Goal: Information Seeking & Learning: Check status

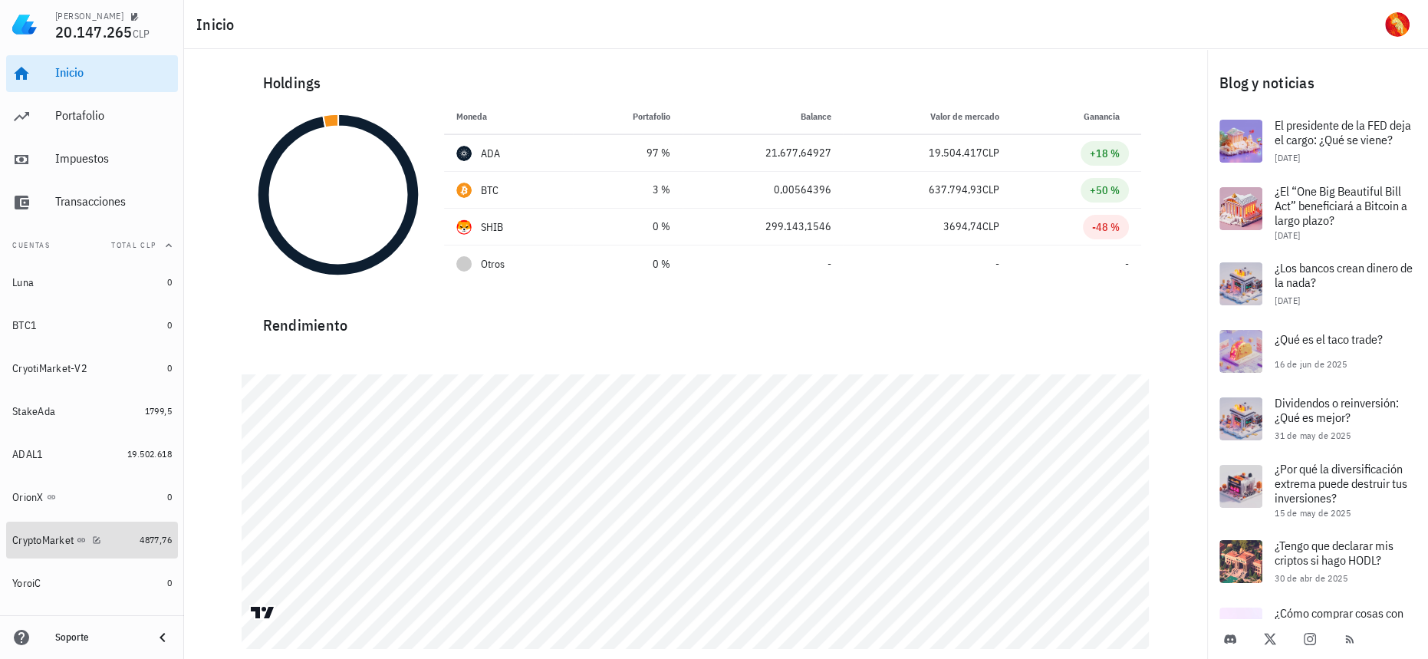
click at [119, 550] on div "CryptoMarket" at bounding box center [72, 540] width 121 height 33
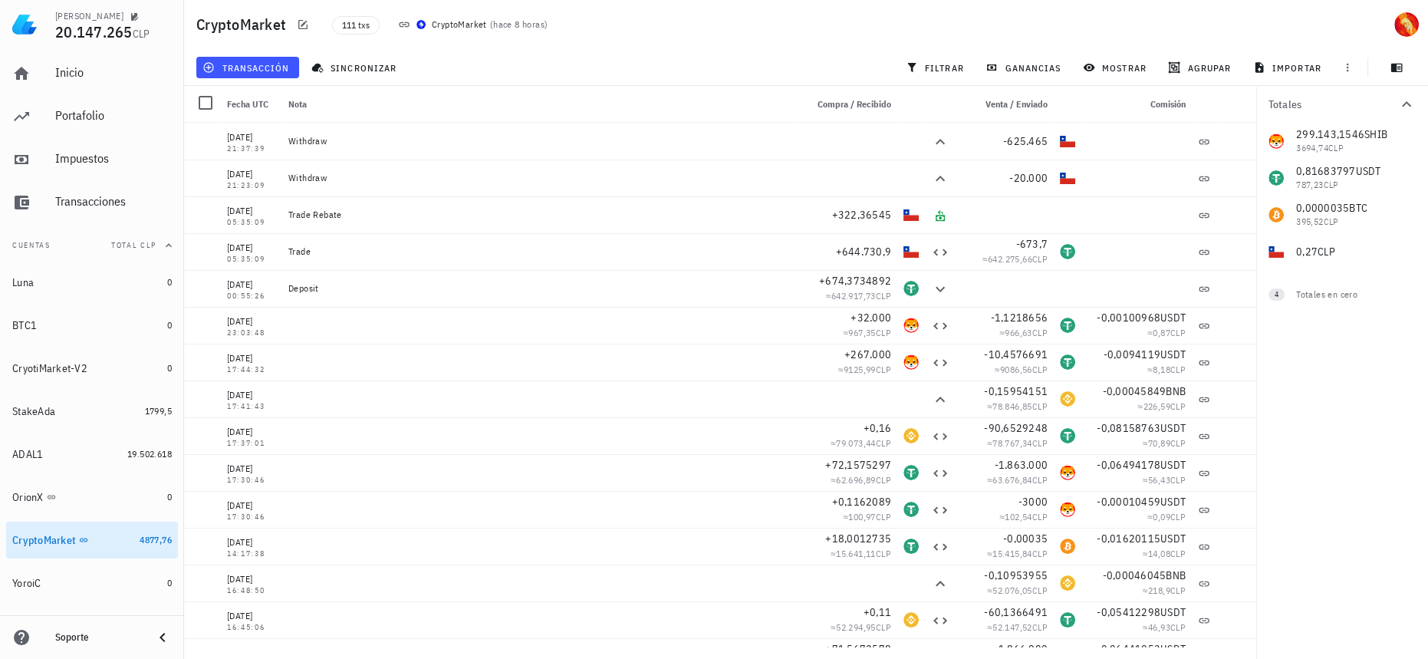
click at [1025, 81] on div "ganancias" at bounding box center [1024, 68] width 97 height 28
click at [1032, 67] on span "ganancias" at bounding box center [1024, 67] width 72 height 12
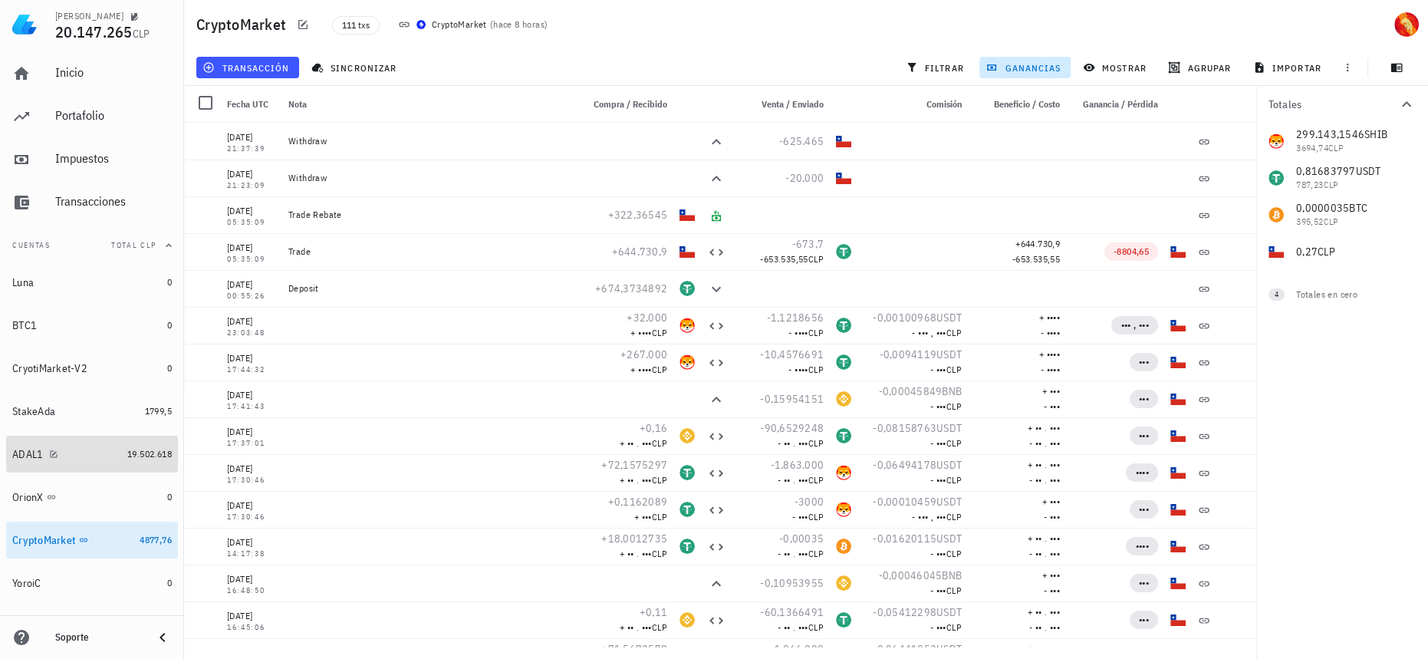
click at [133, 442] on link "ADAL1 19.502.618" at bounding box center [92, 453] width 172 height 37
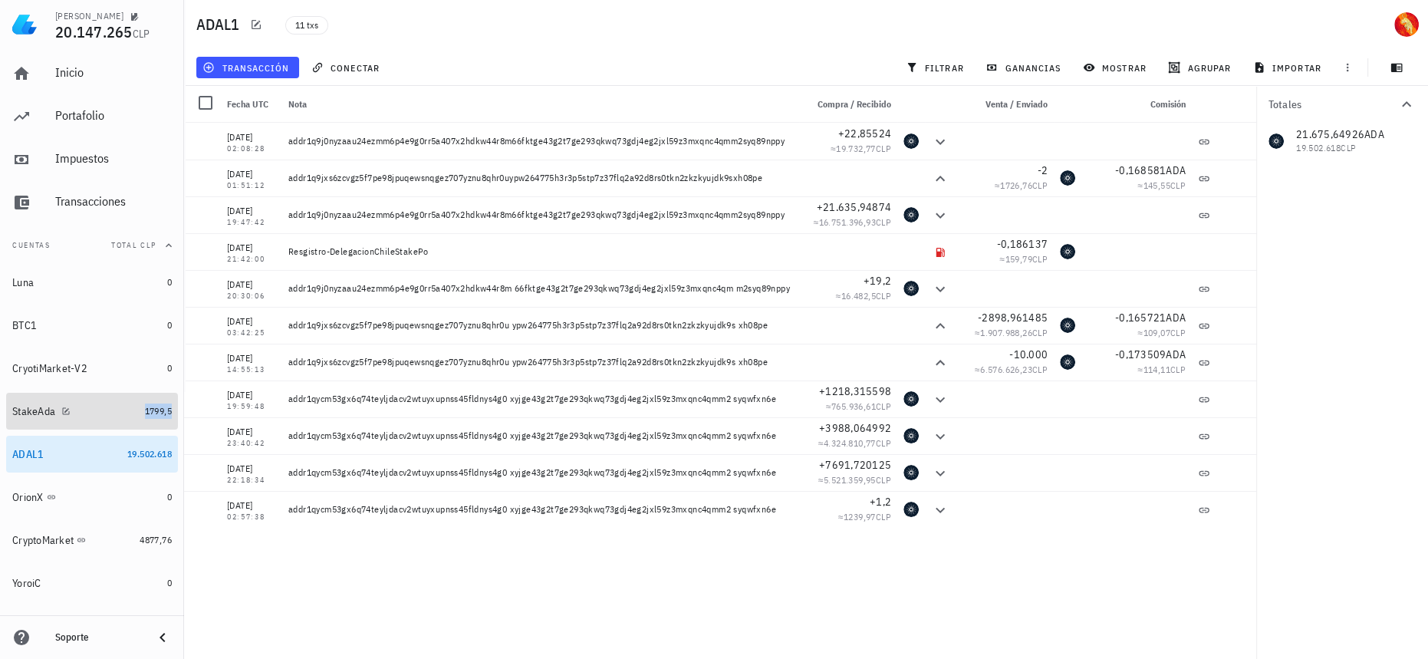
click at [145, 415] on span "1799,5" at bounding box center [158, 411] width 27 height 12
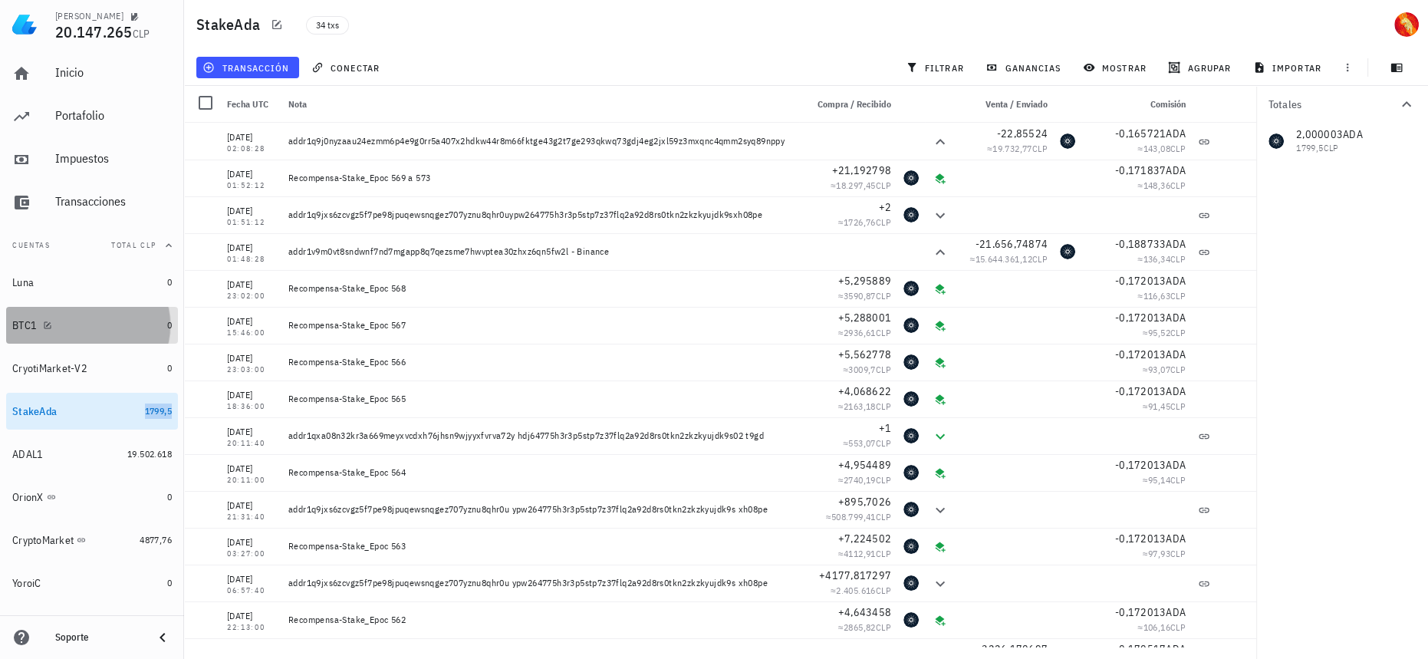
click at [147, 327] on div "BTC1" at bounding box center [86, 325] width 149 height 15
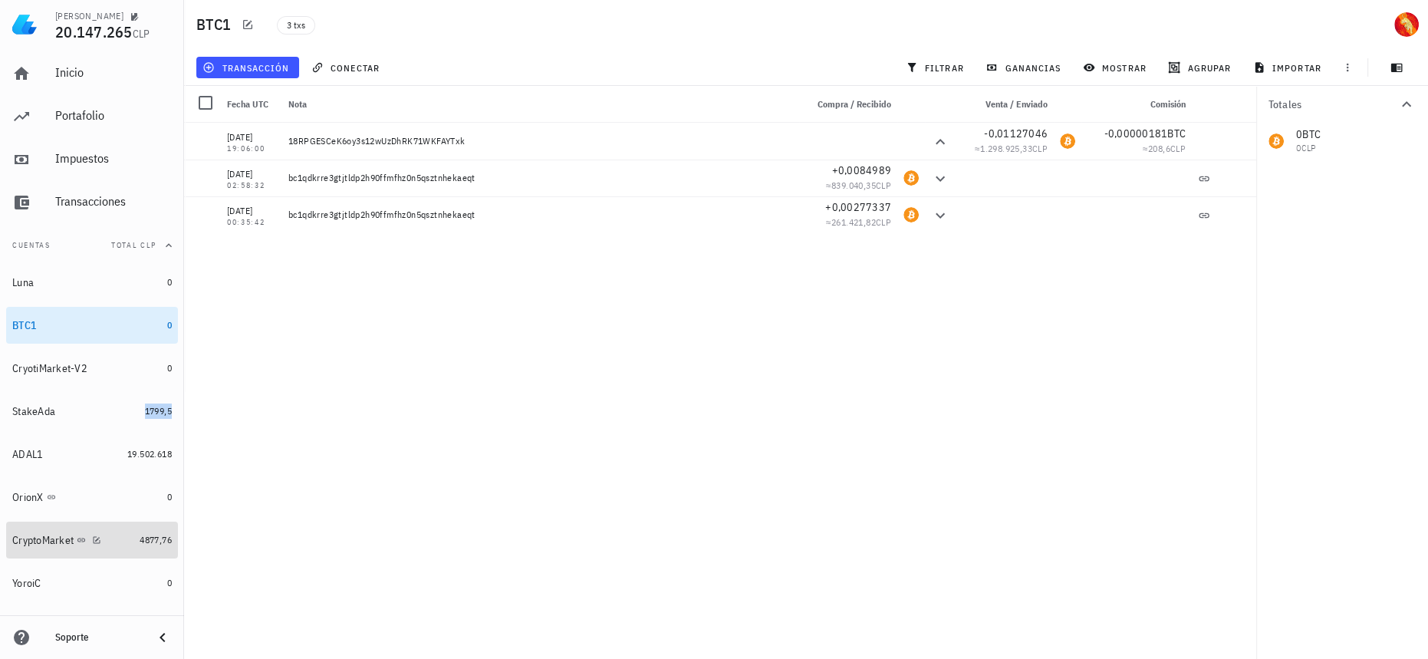
click at [142, 554] on link "CryptoMarket 4877,76" at bounding box center [92, 539] width 172 height 37
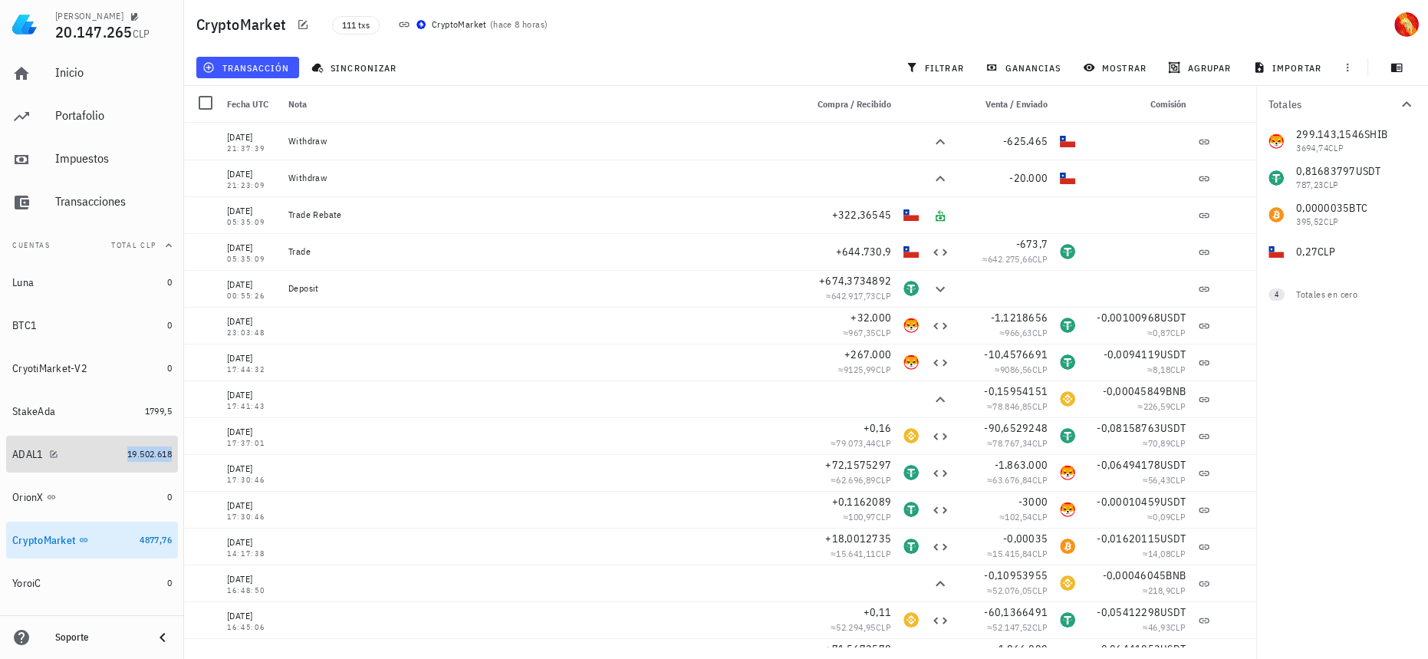
click at [144, 451] on span "19.502.618" at bounding box center [149, 454] width 44 height 12
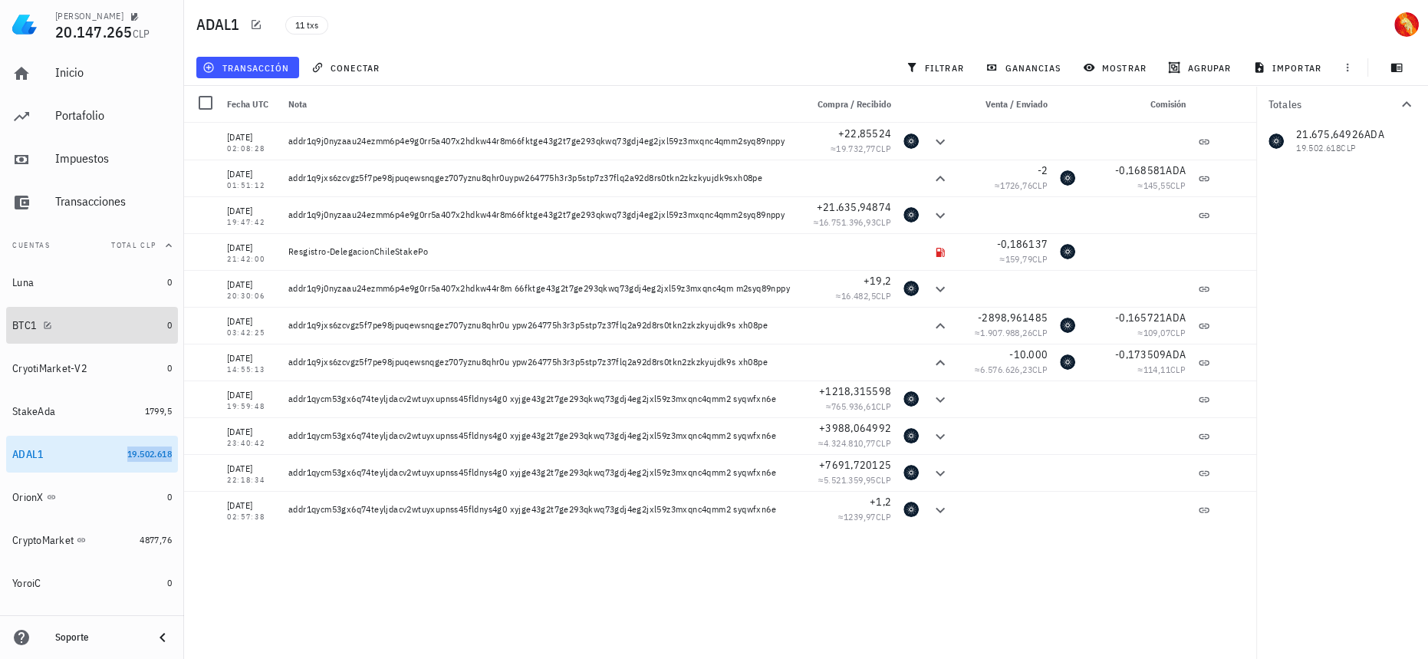
click at [129, 324] on div "BTC1" at bounding box center [86, 325] width 149 height 15
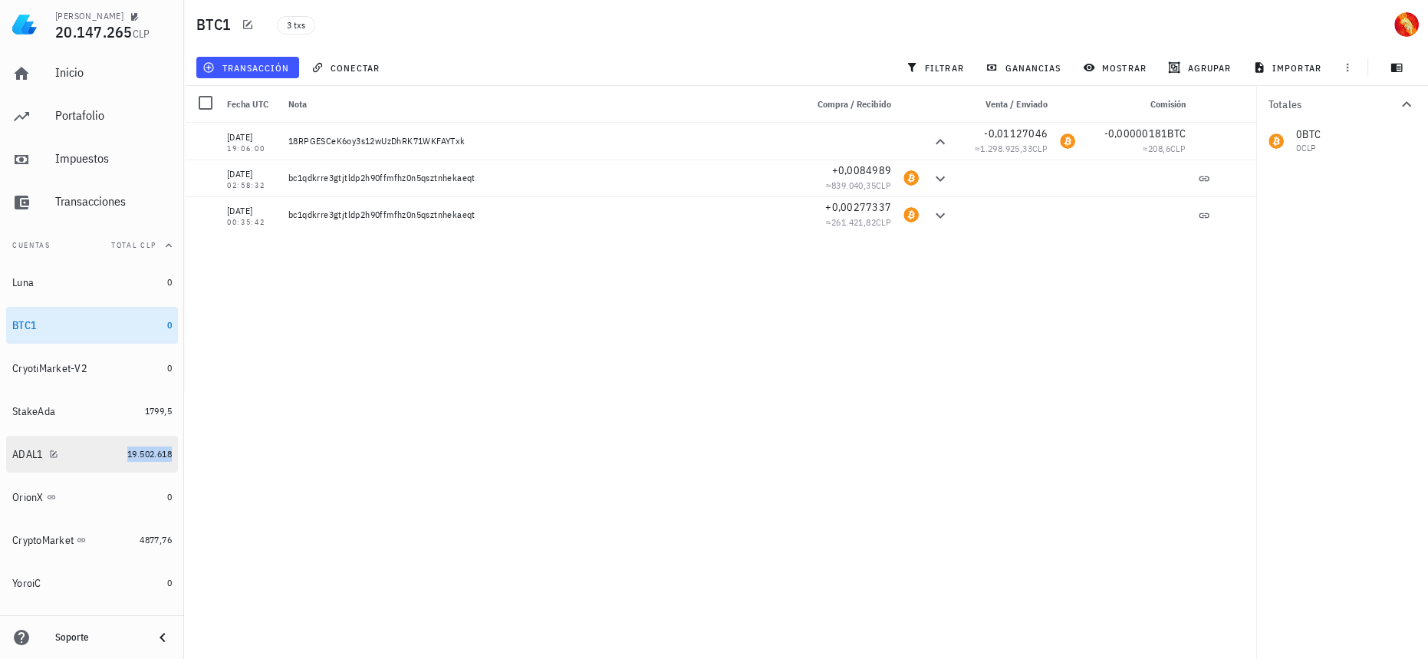
scroll to position [62, 0]
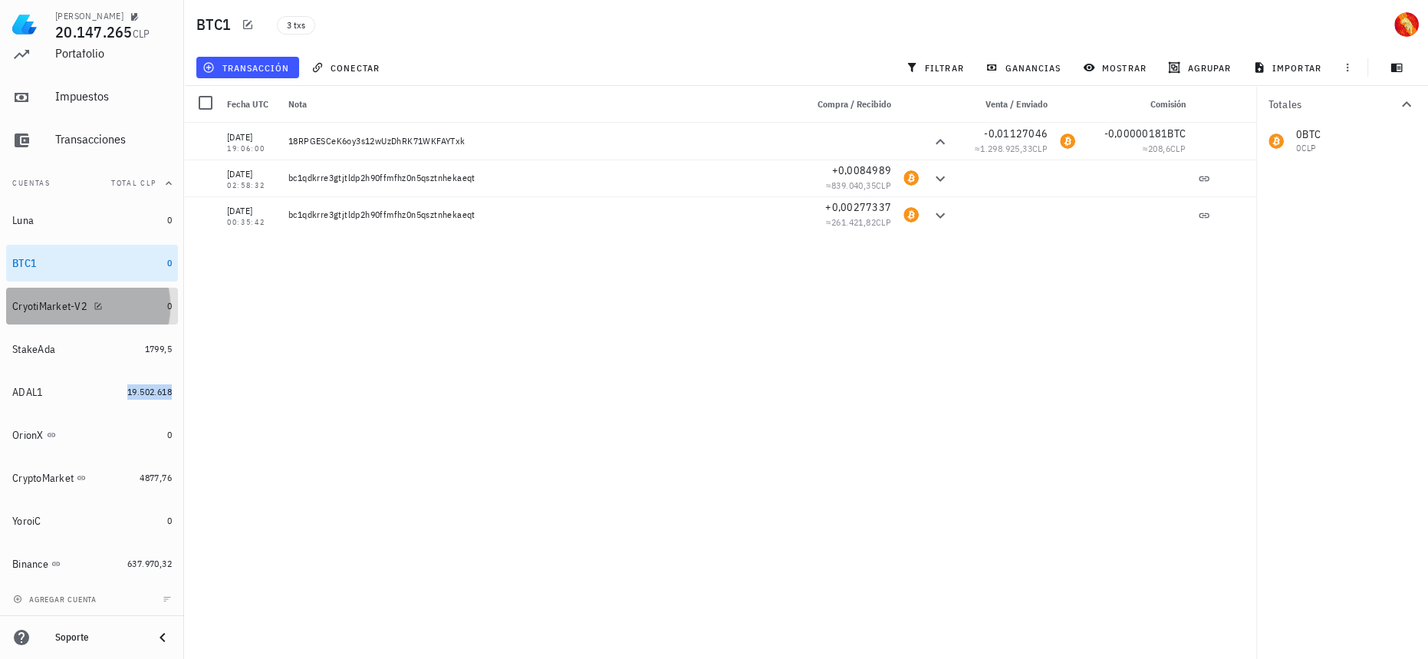
click at [139, 300] on div "CryotiMarket-V2" at bounding box center [86, 306] width 149 height 15
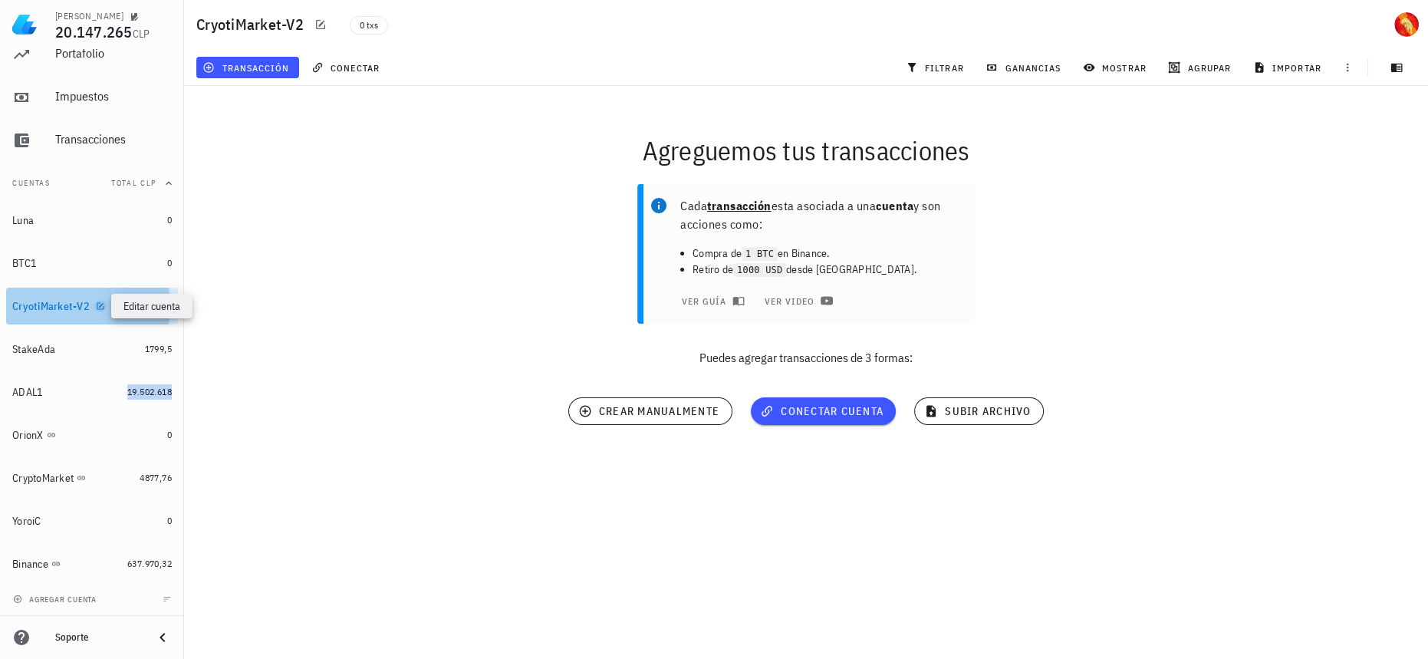
click at [97, 307] on icon "button" at bounding box center [100, 305] width 9 height 9
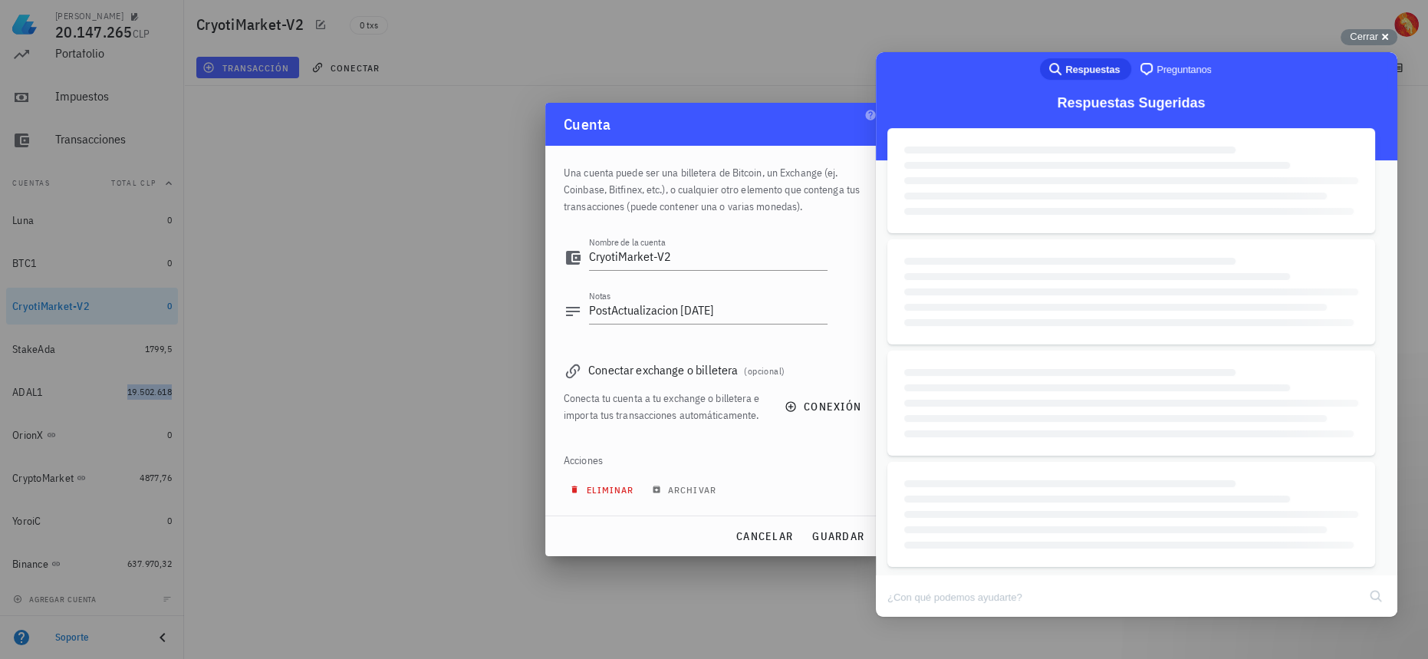
click at [615, 484] on span "eliminar" at bounding box center [603, 490] width 61 height 12
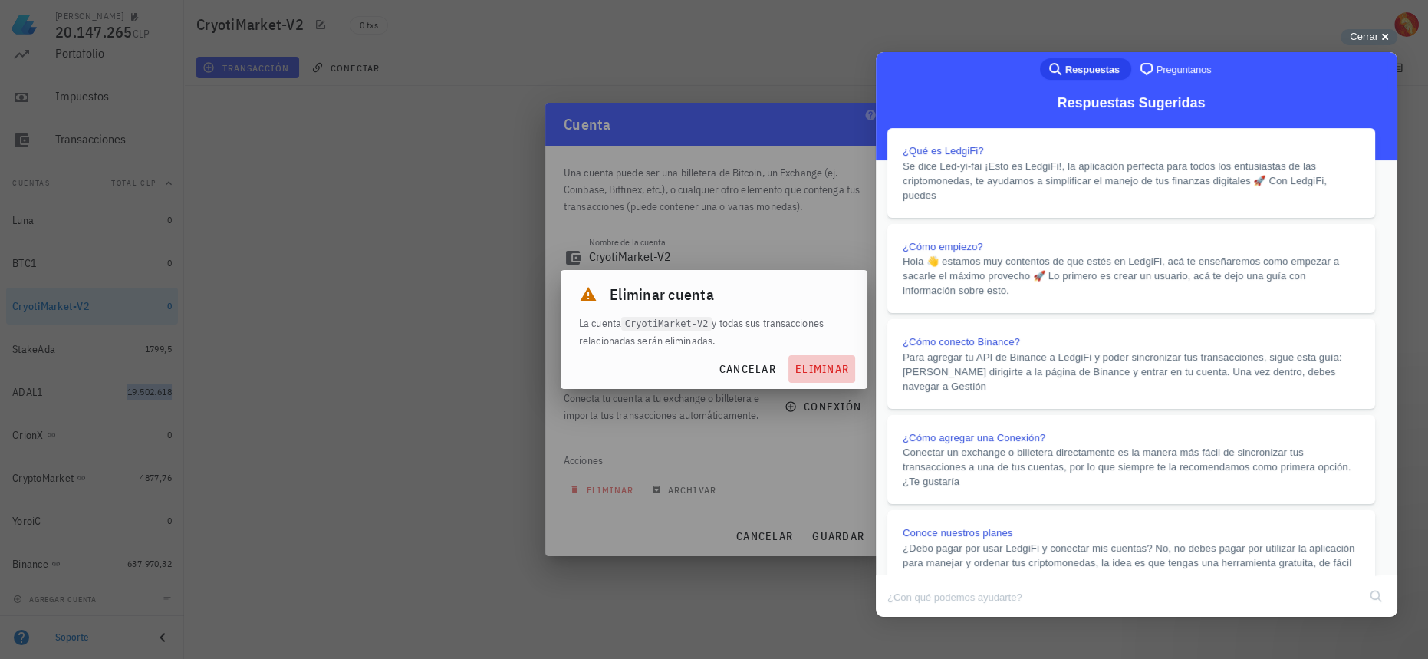
click at [828, 357] on button "eliminar" at bounding box center [821, 369] width 67 height 28
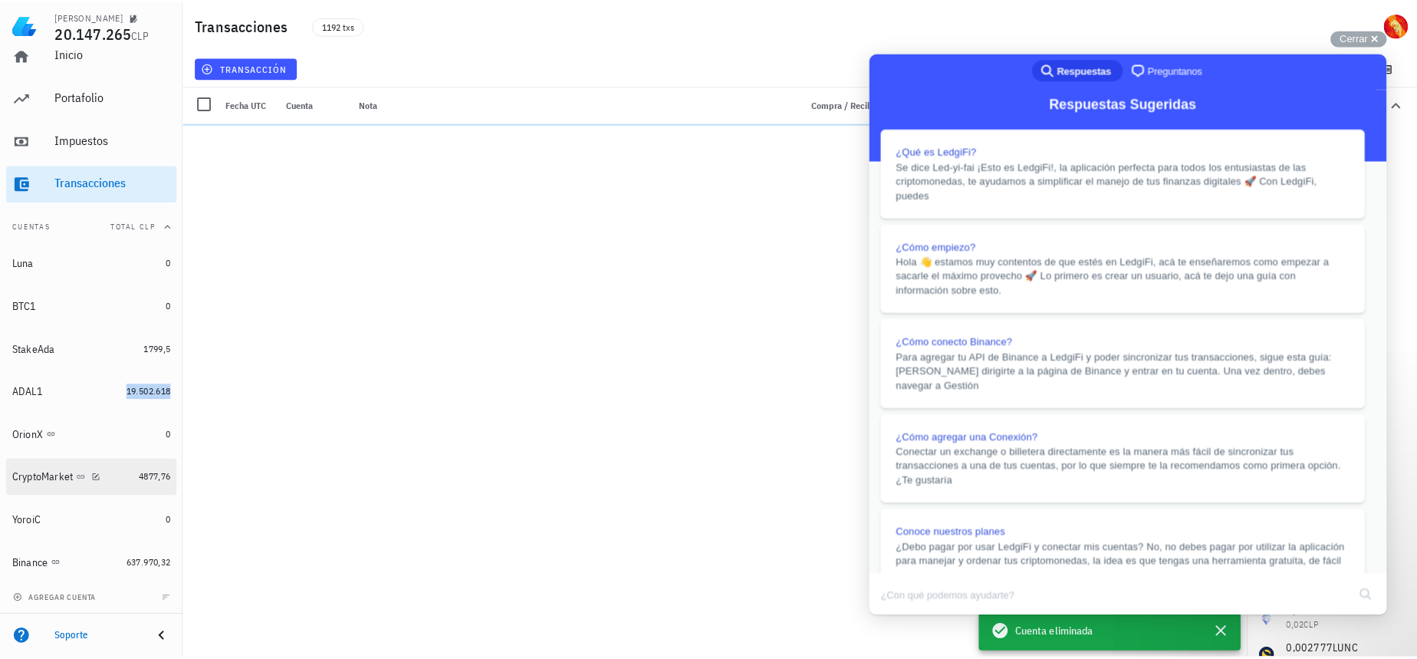
scroll to position [19, 0]
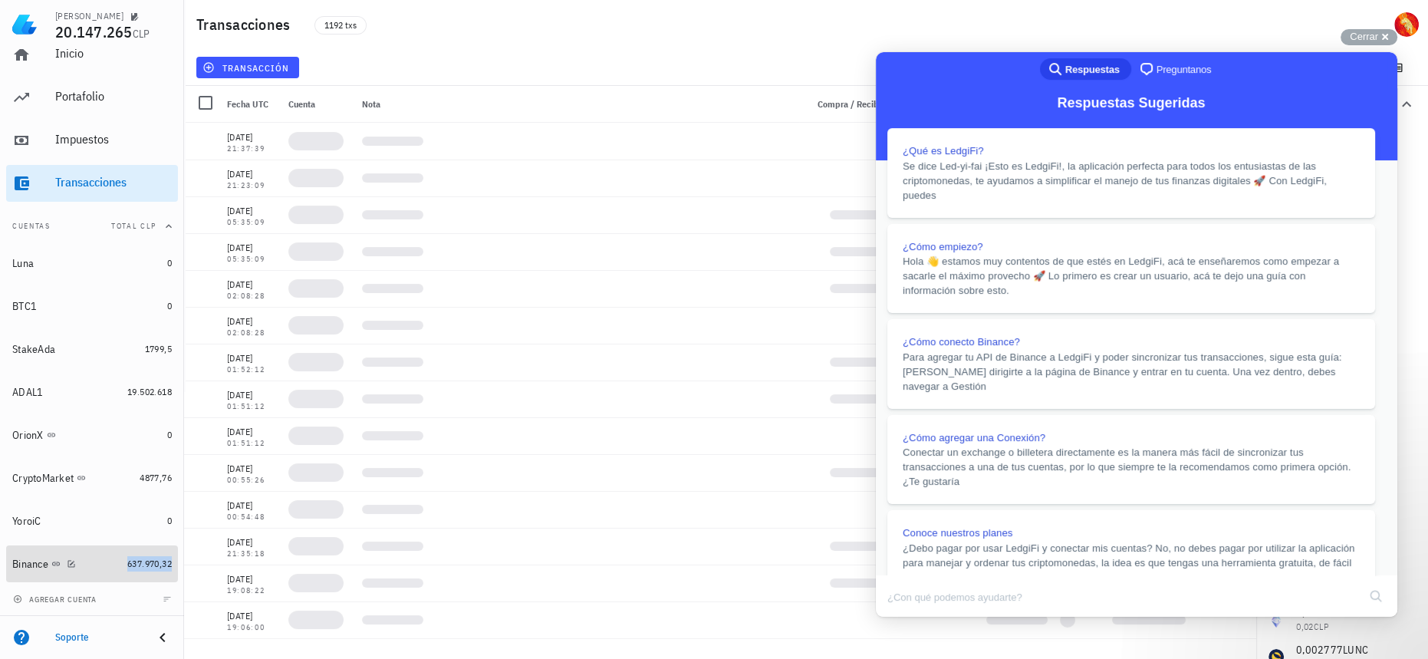
click at [136, 567] on span "637.970,32" at bounding box center [149, 563] width 44 height 12
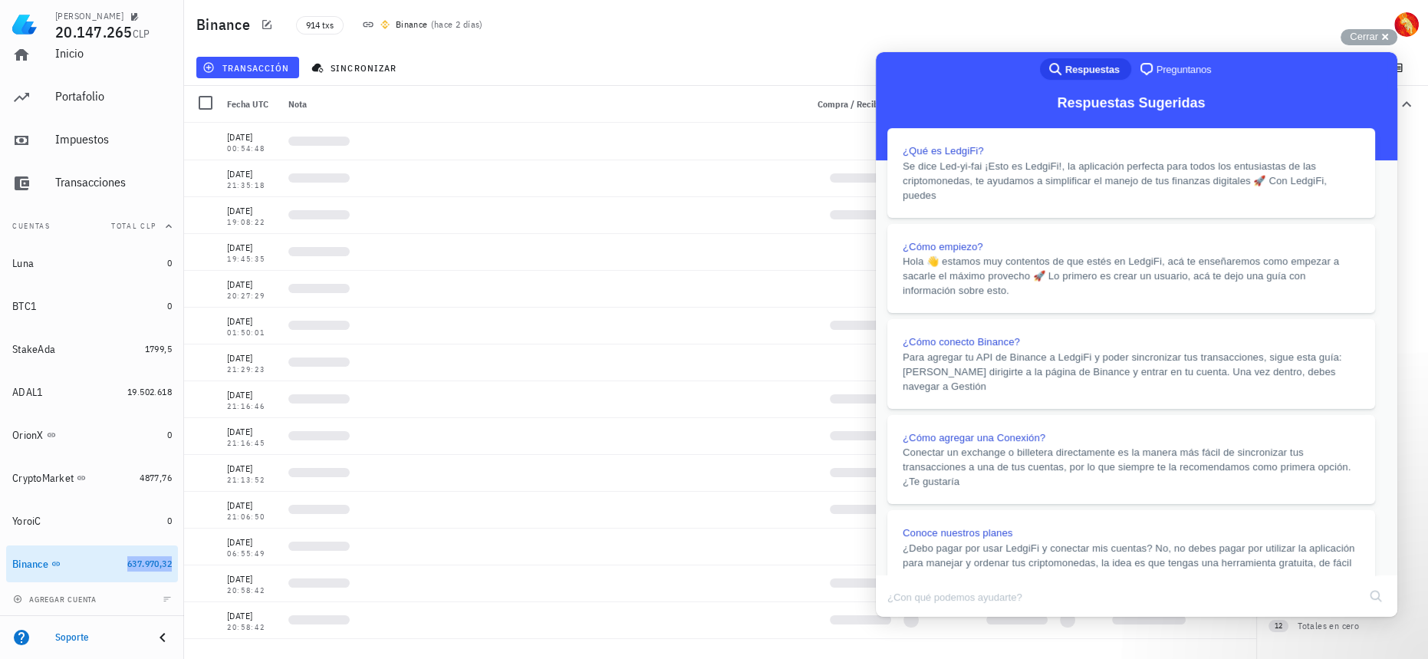
click at [904, 617] on button "Close" at bounding box center [890, 627] width 28 height 20
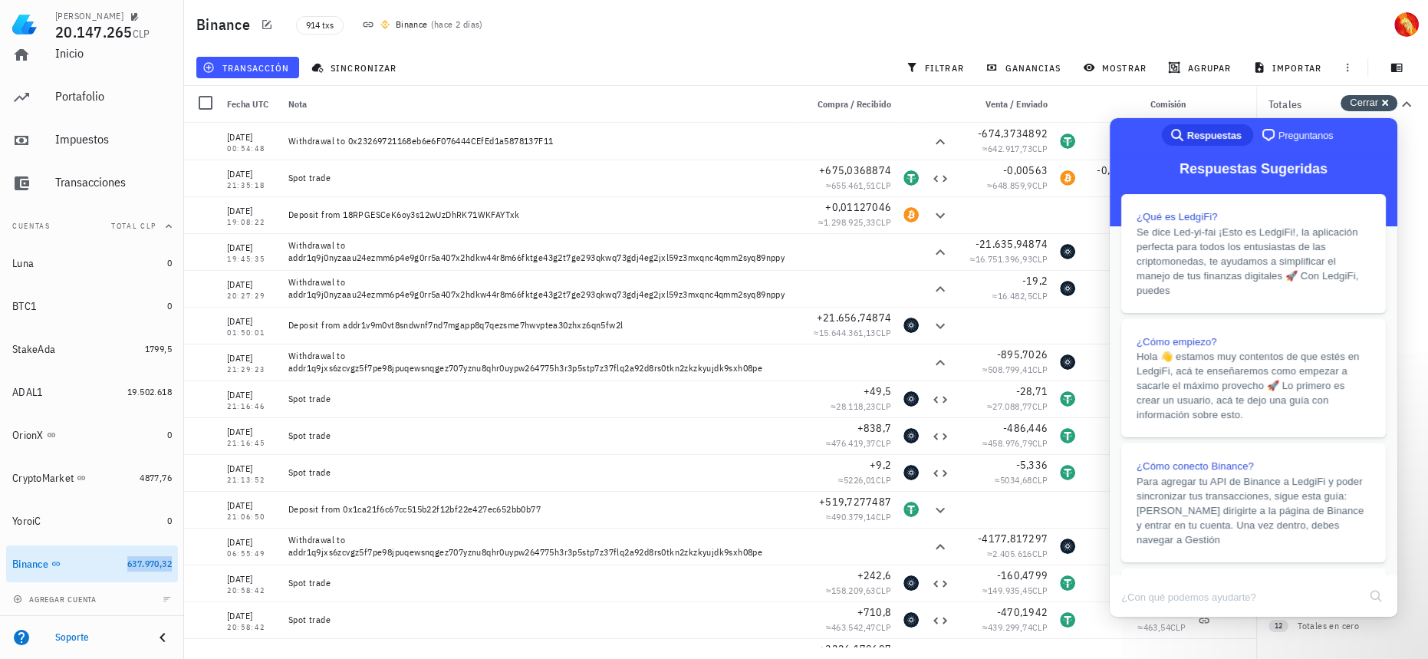
click at [1380, 104] on div "Cerrar cross-small" at bounding box center [1368, 103] width 57 height 16
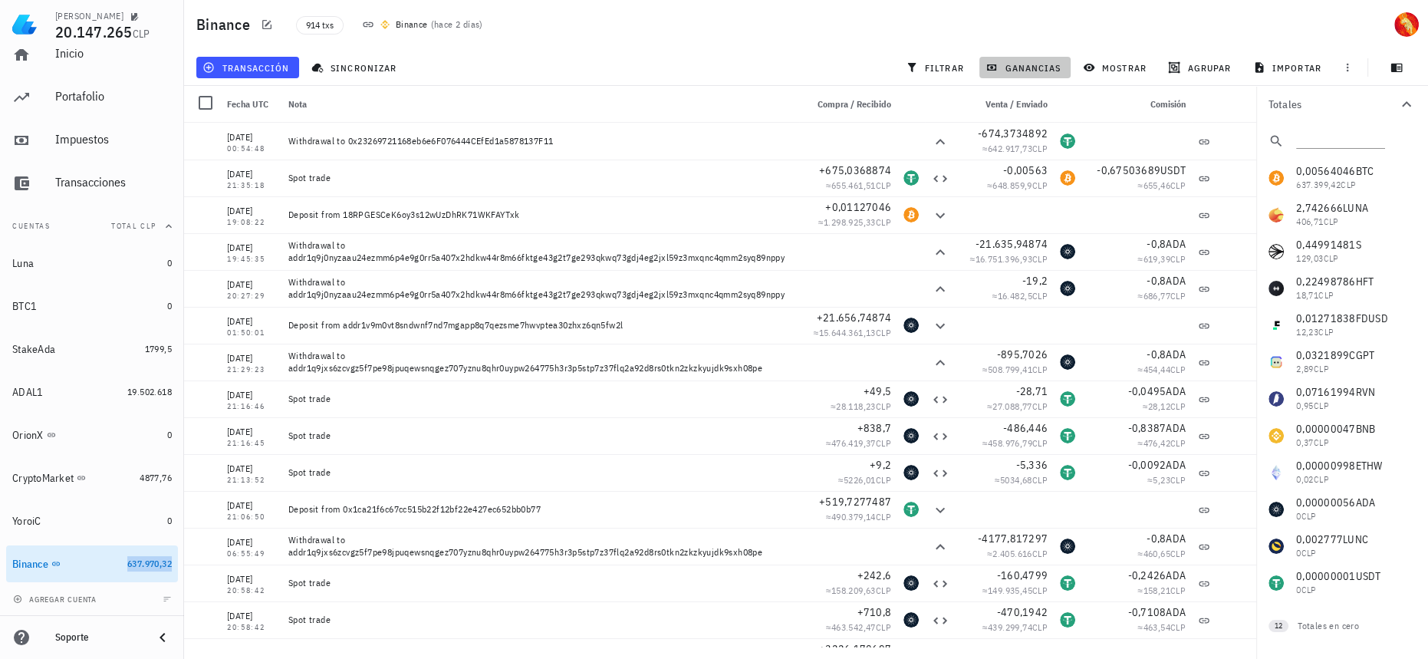
click at [1027, 61] on span "ganancias" at bounding box center [1024, 67] width 72 height 12
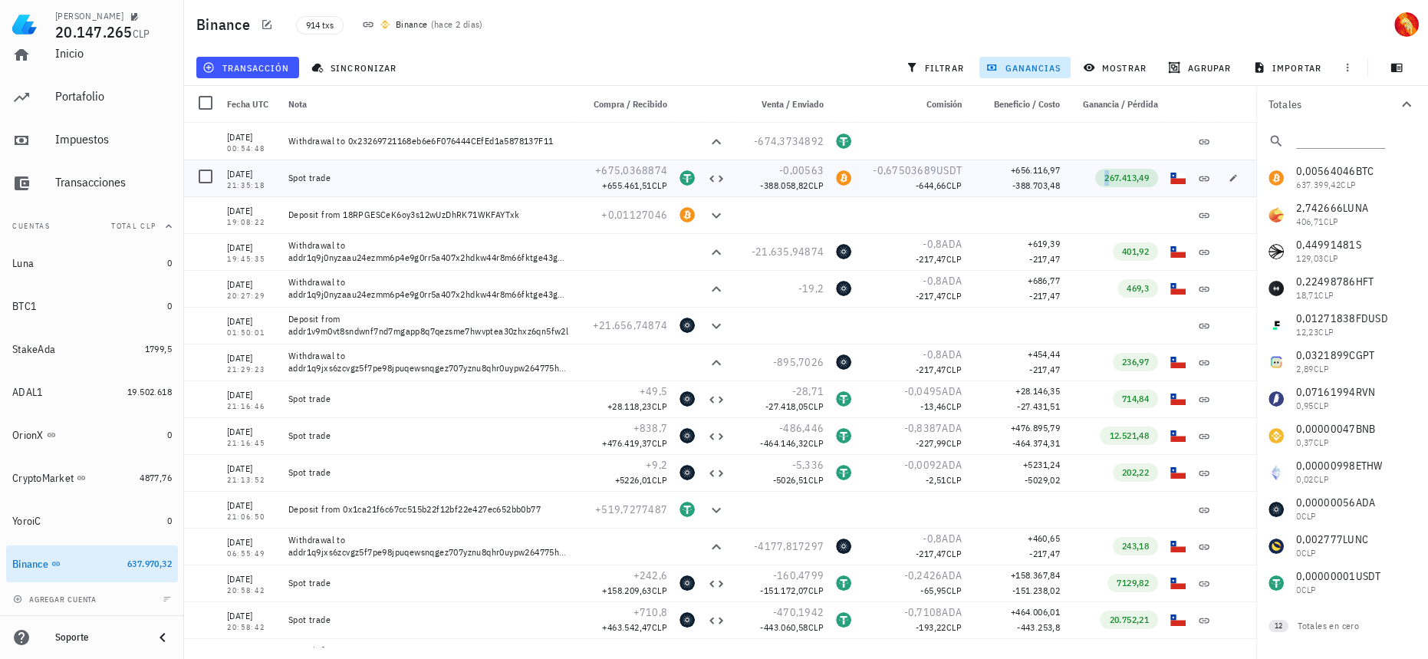
drag, startPoint x: 1099, startPoint y: 171, endPoint x: 1136, endPoint y: 180, distance: 38.7
click at [1136, 180] on div "267.413,49" at bounding box center [1126, 177] width 44 height 15
click at [121, 433] on div "OrionX" at bounding box center [86, 435] width 149 height 15
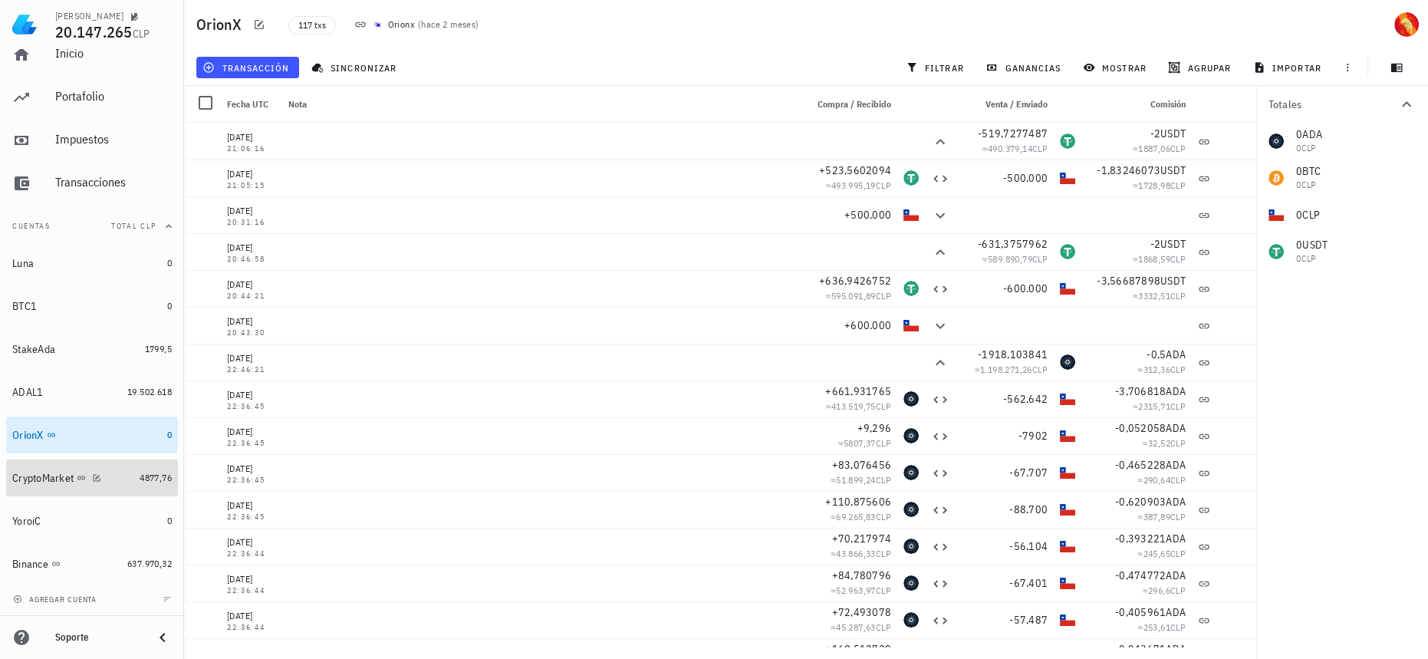
click at [123, 472] on link "CryptoMarket 4877,76" at bounding box center [92, 477] width 172 height 37
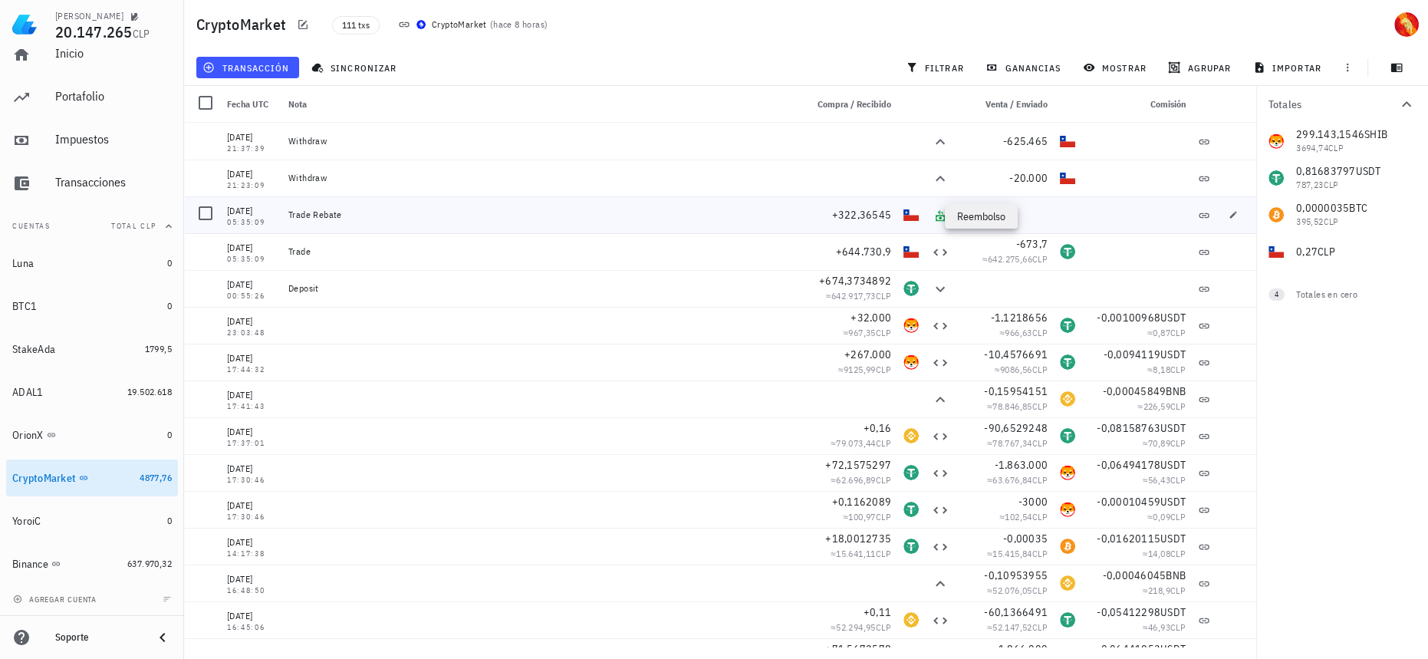
click at [935, 216] on icon at bounding box center [939, 215] width 9 height 11
click at [1222, 219] on button "button" at bounding box center [1232, 214] width 21 height 21
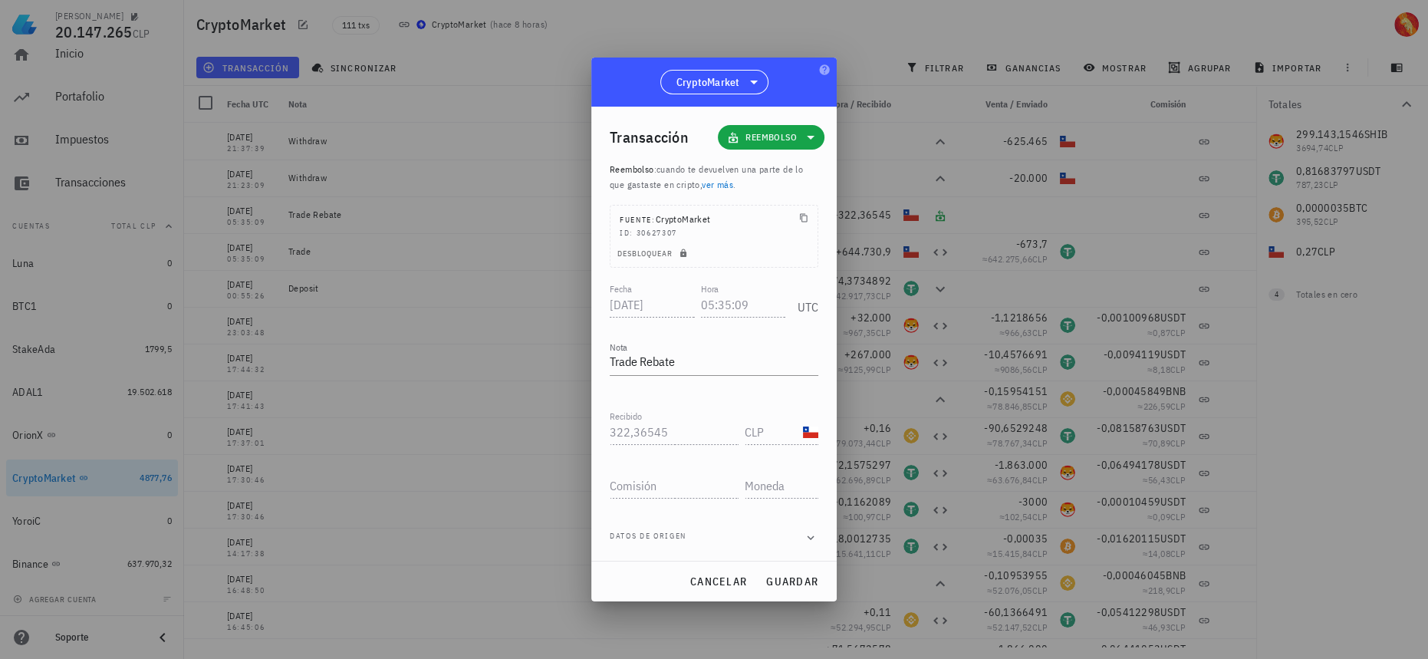
click at [692, 222] on div "Fuente: CryptoMarket" at bounding box center [665, 219] width 90 height 15
click at [720, 182] on link "ver más" at bounding box center [717, 185] width 31 height 12
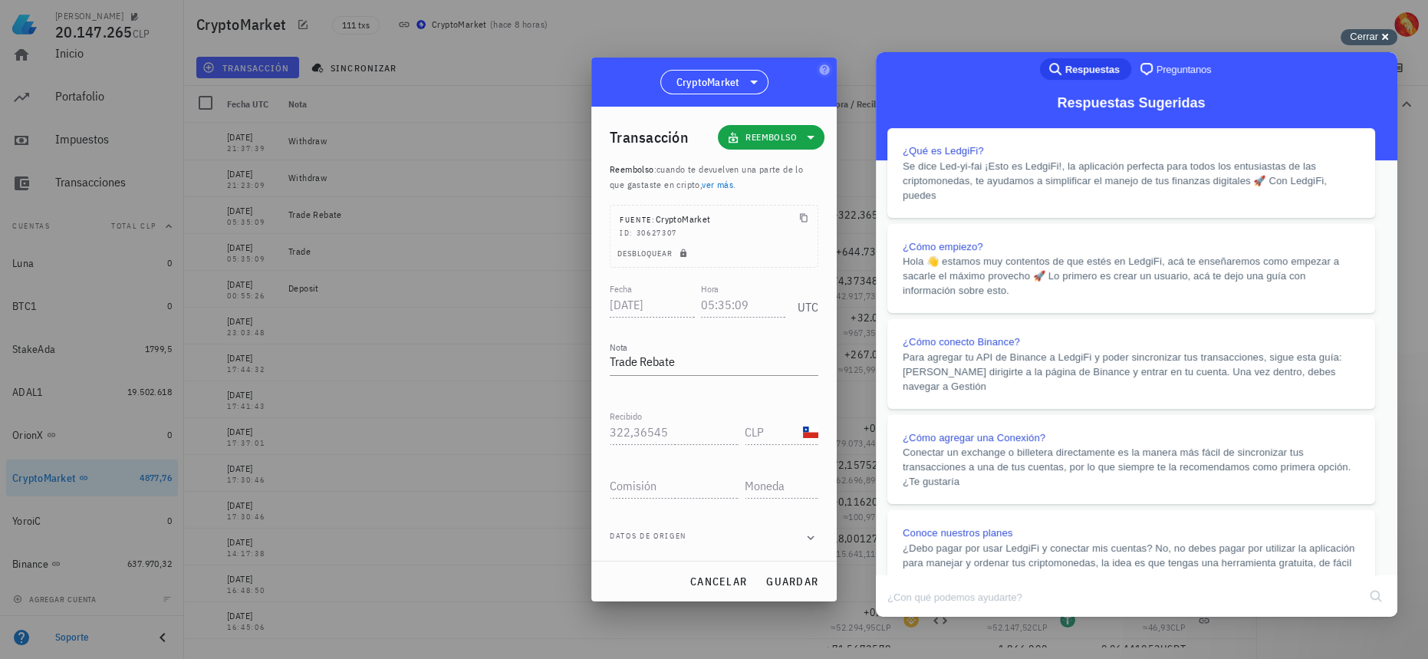
click at [1381, 35] on div "Cerrar cross-small" at bounding box center [1368, 37] width 57 height 16
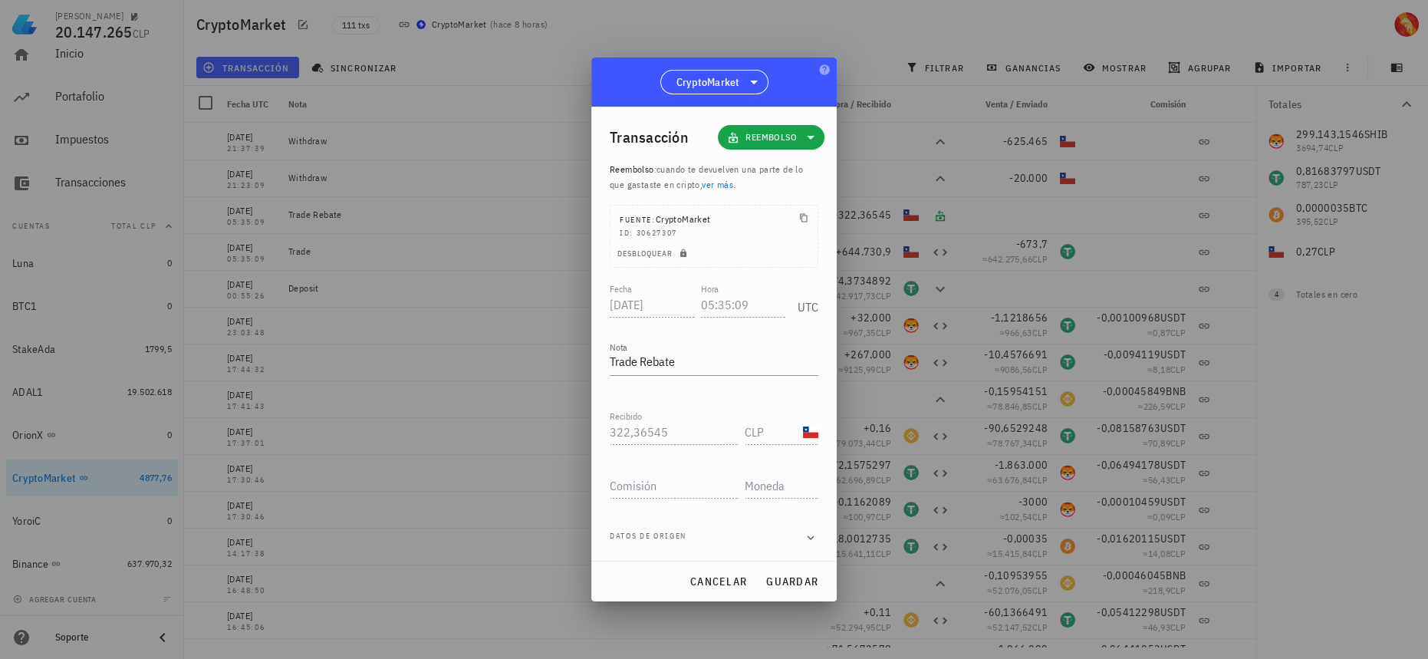
click at [1012, 166] on div at bounding box center [714, 329] width 1428 height 659
click at [724, 583] on span "cancelar" at bounding box center [718, 581] width 58 height 14
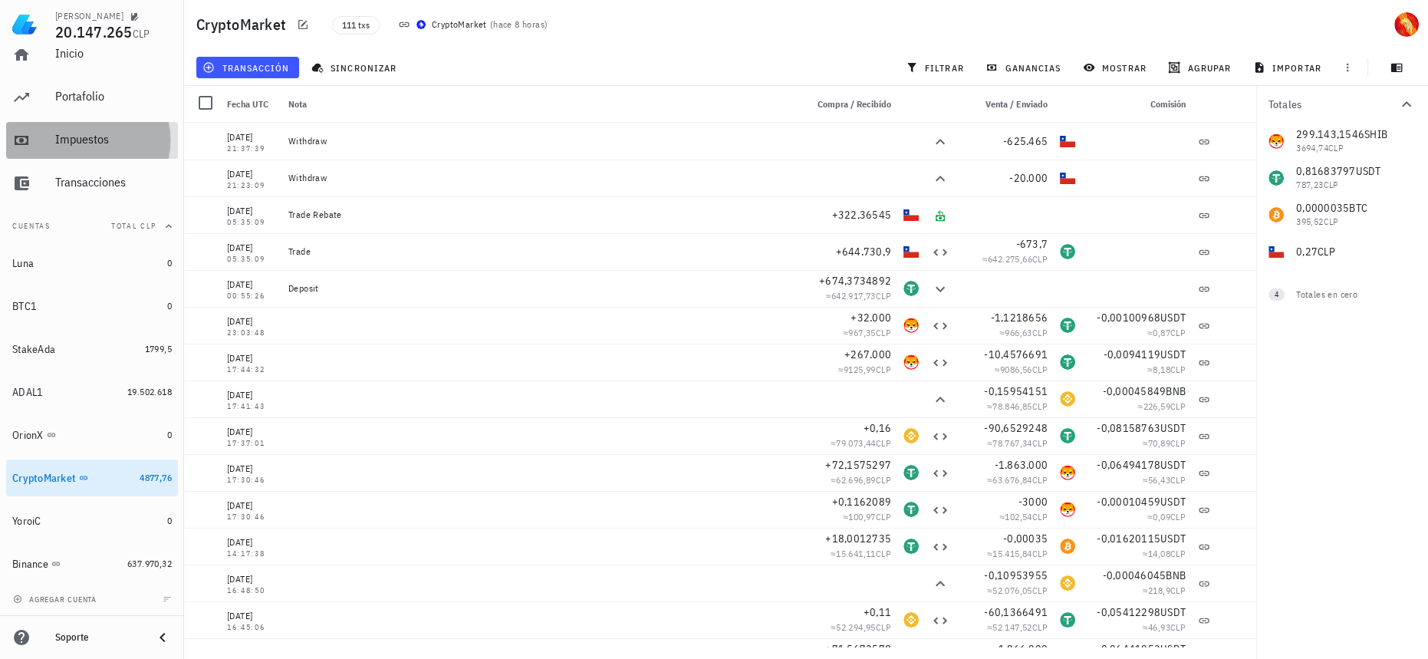
click at [141, 134] on div "Impuestos" at bounding box center [113, 139] width 117 height 15
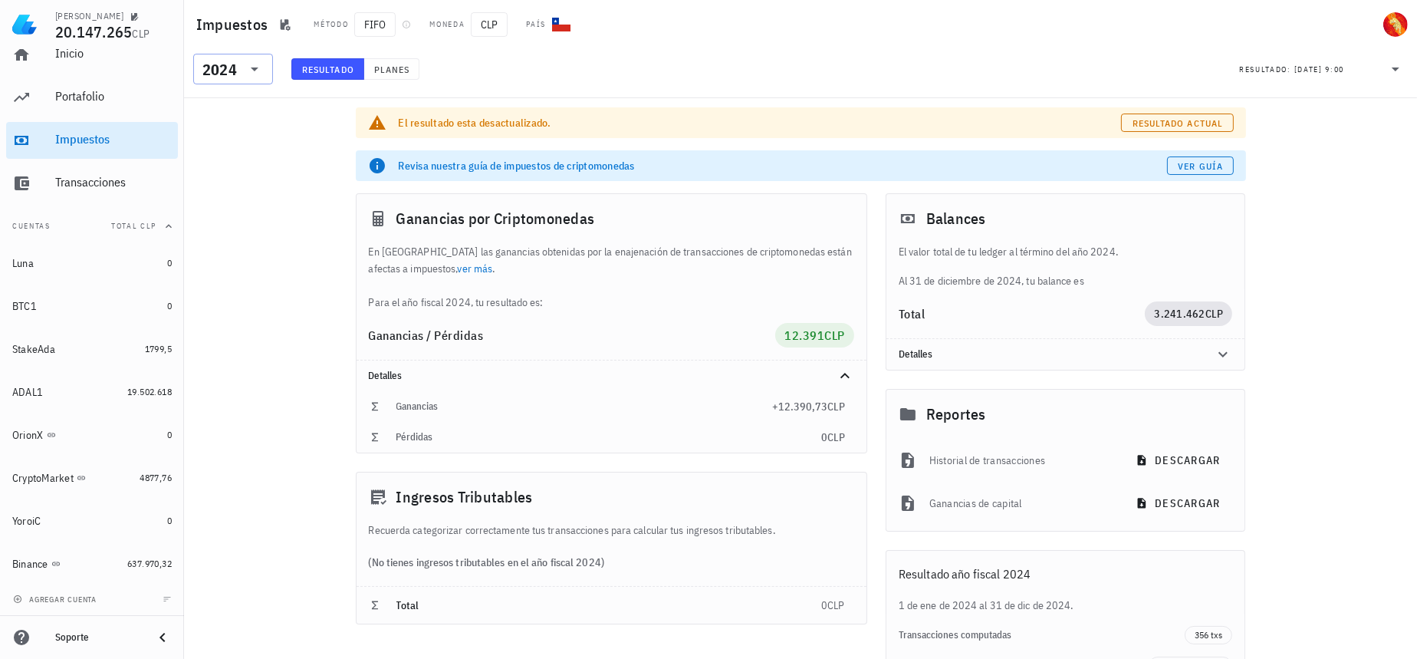
click at [232, 73] on div "2024" at bounding box center [219, 69] width 35 height 15
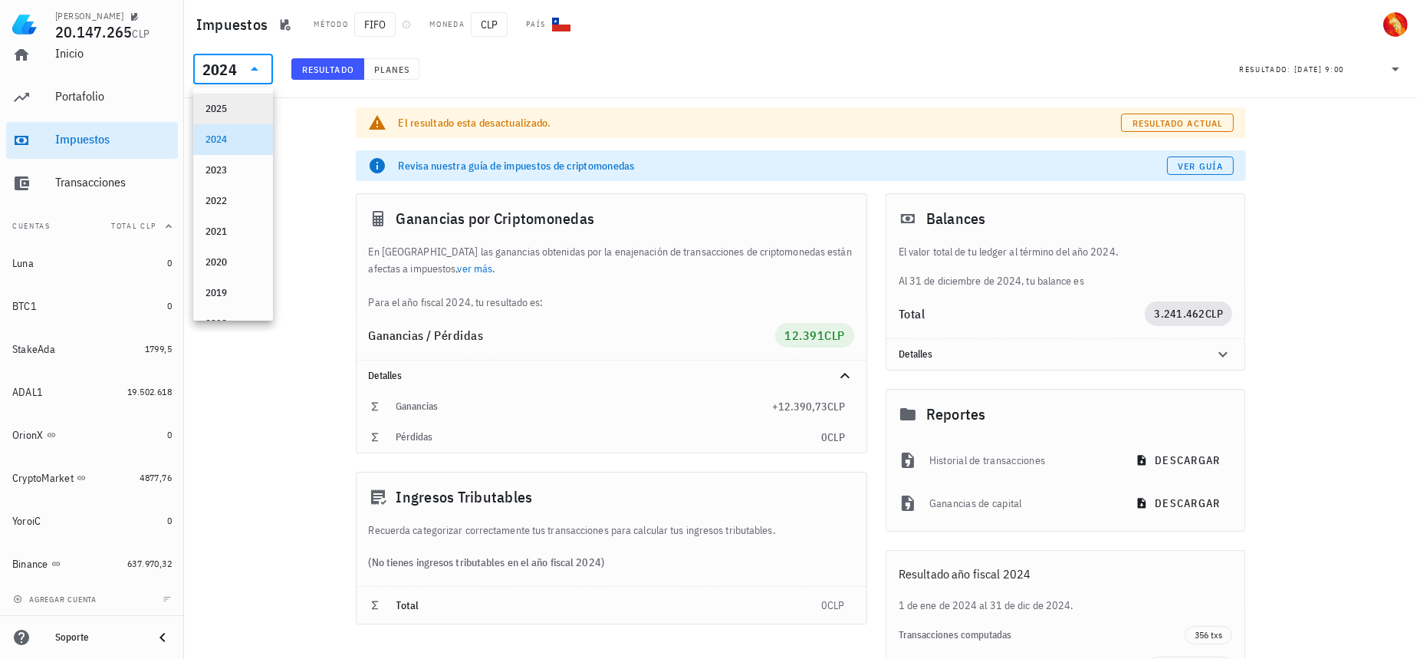
click at [234, 116] on div "2025" at bounding box center [232, 109] width 55 height 25
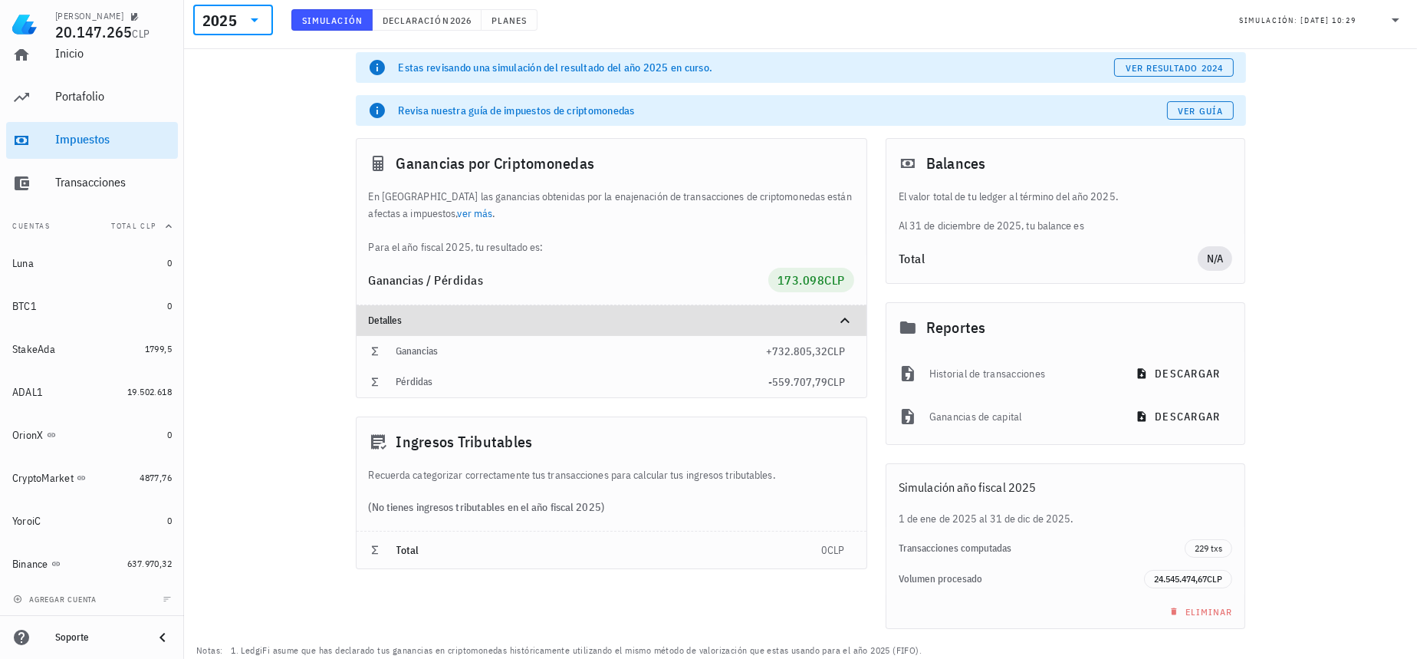
scroll to position [89, 0]
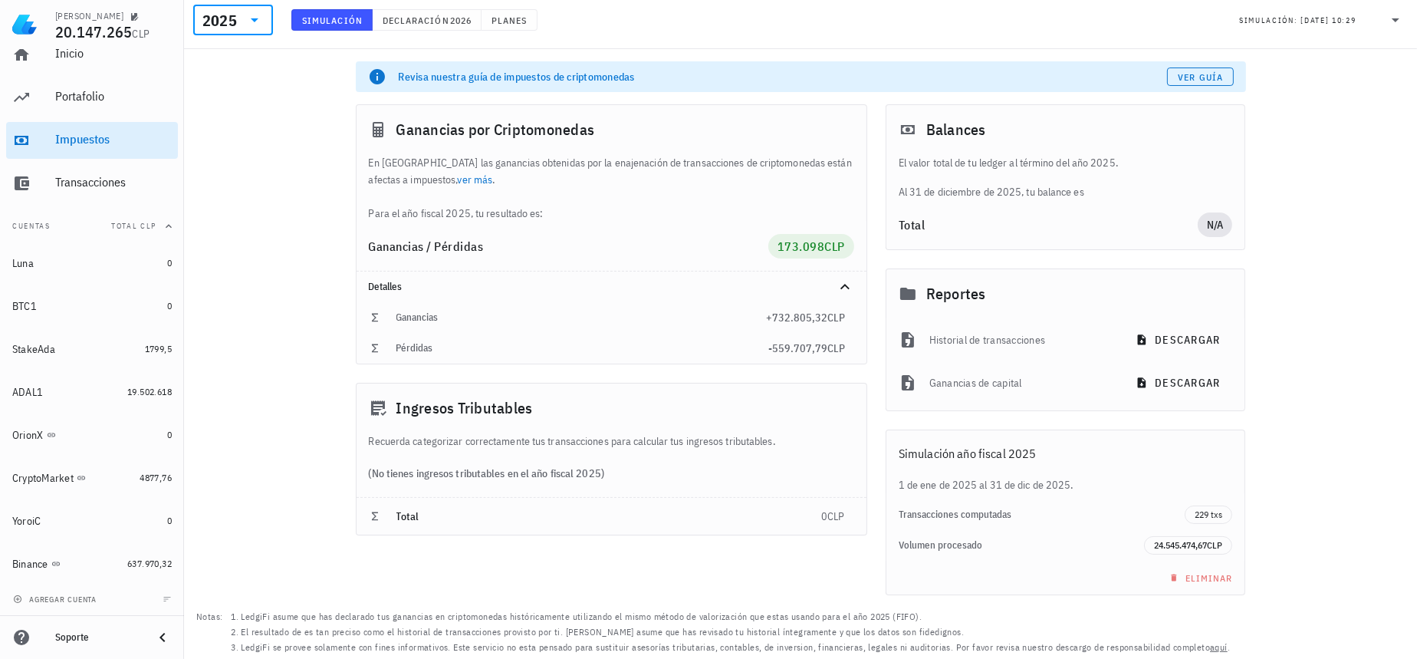
click at [206, 12] on div "2025" at bounding box center [222, 20] width 40 height 31
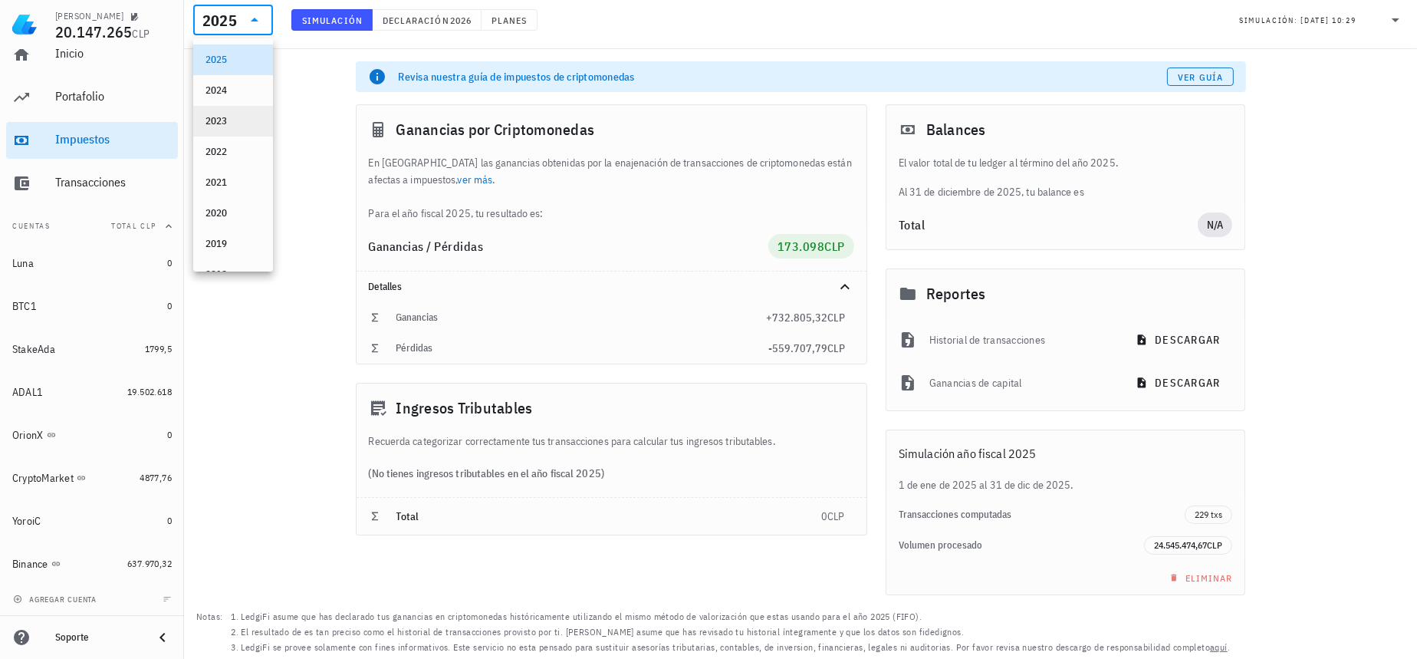
click at [235, 130] on div "2023" at bounding box center [232, 121] width 55 height 25
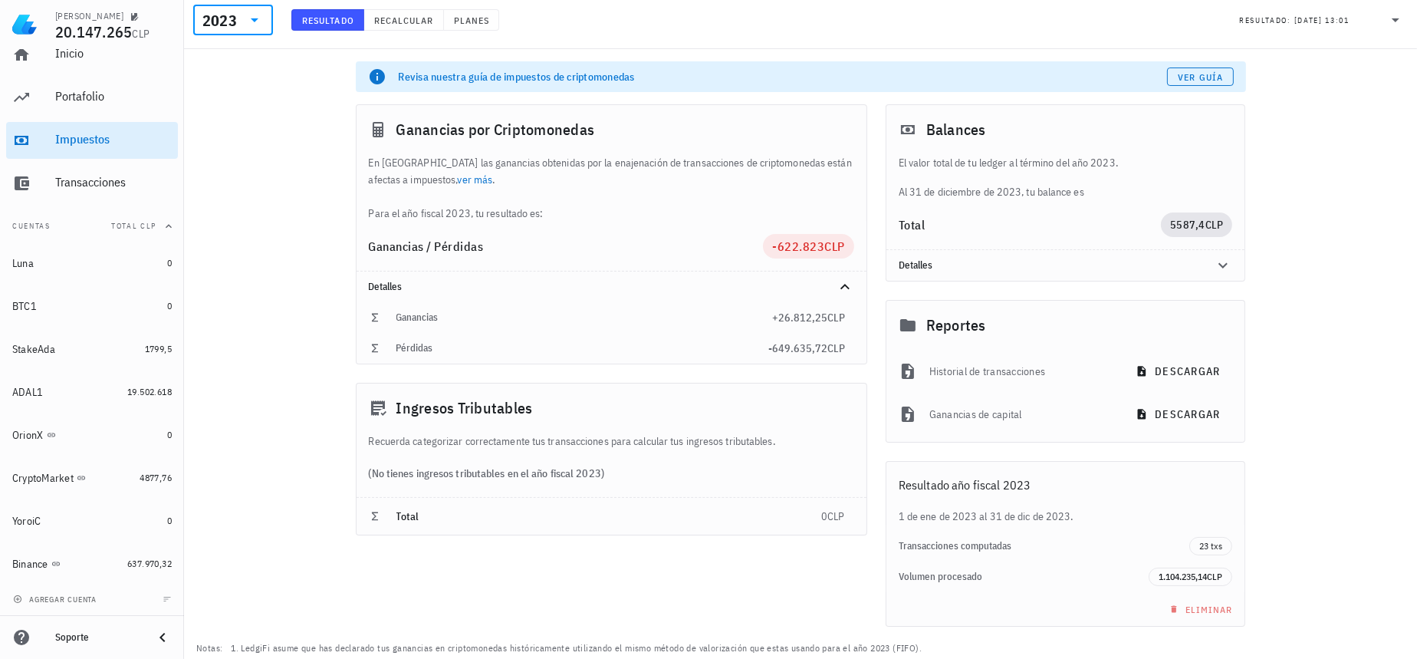
click at [247, 33] on div "2023" at bounding box center [232, 20] width 61 height 31
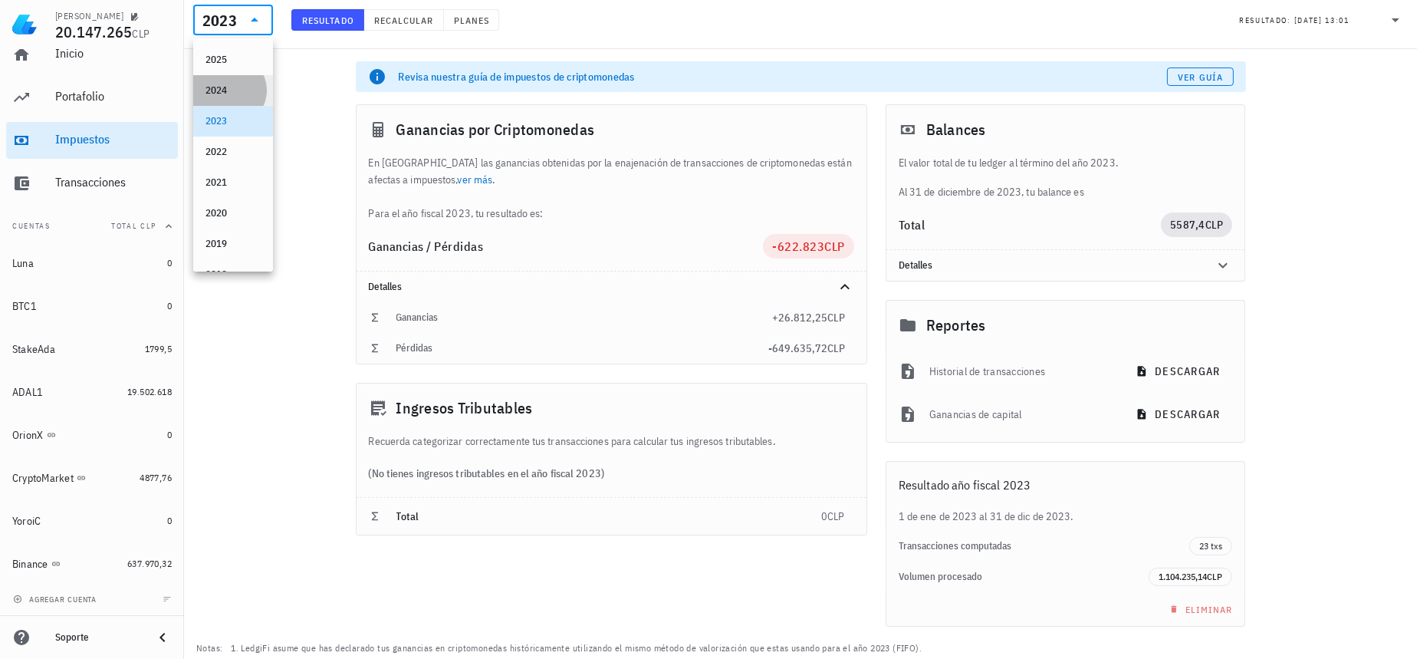
click at [228, 95] on div "2024" at bounding box center [232, 90] width 55 height 12
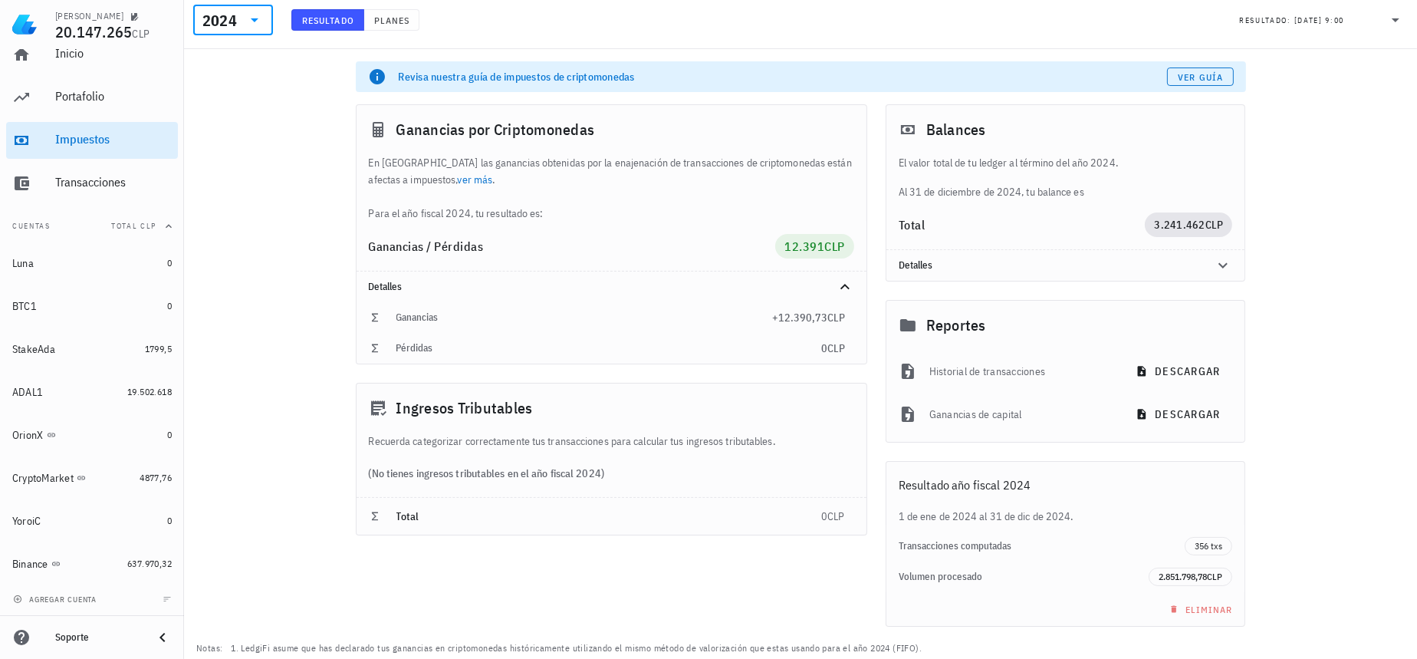
click at [231, 22] on div "2024" at bounding box center [219, 20] width 35 height 15
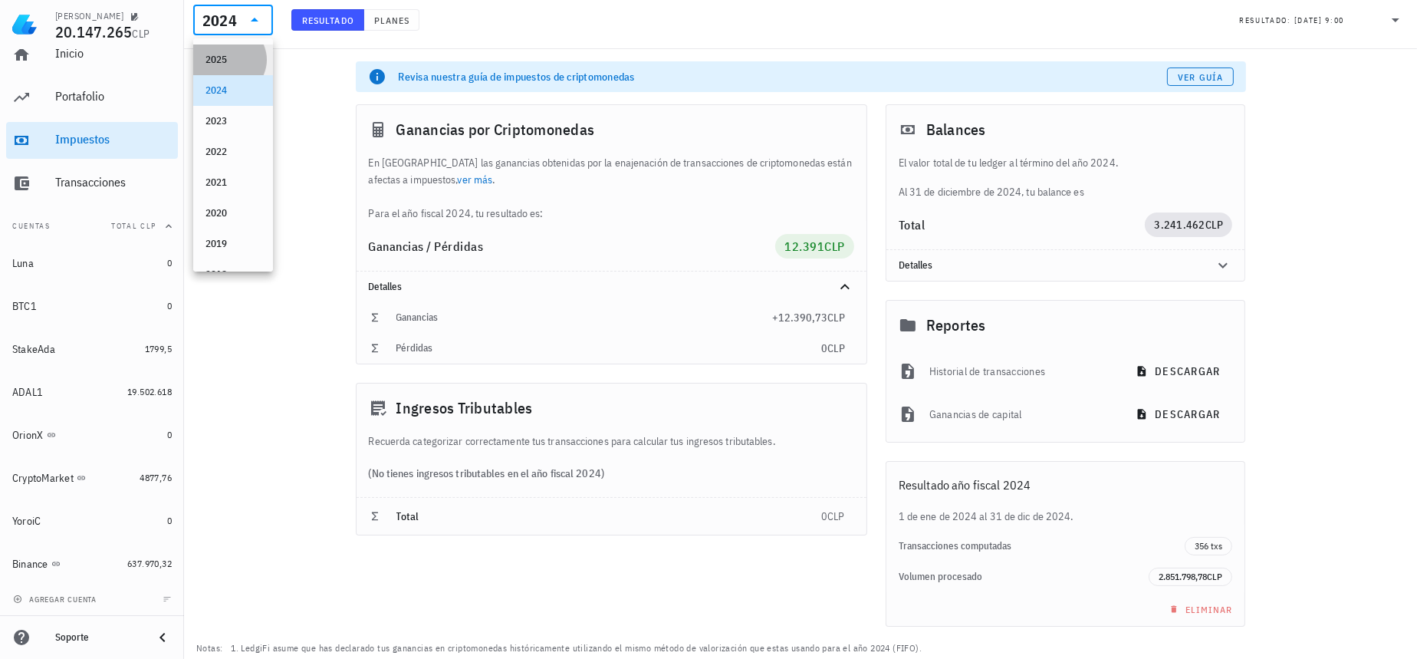
click at [233, 64] on div "2025" at bounding box center [232, 60] width 55 height 12
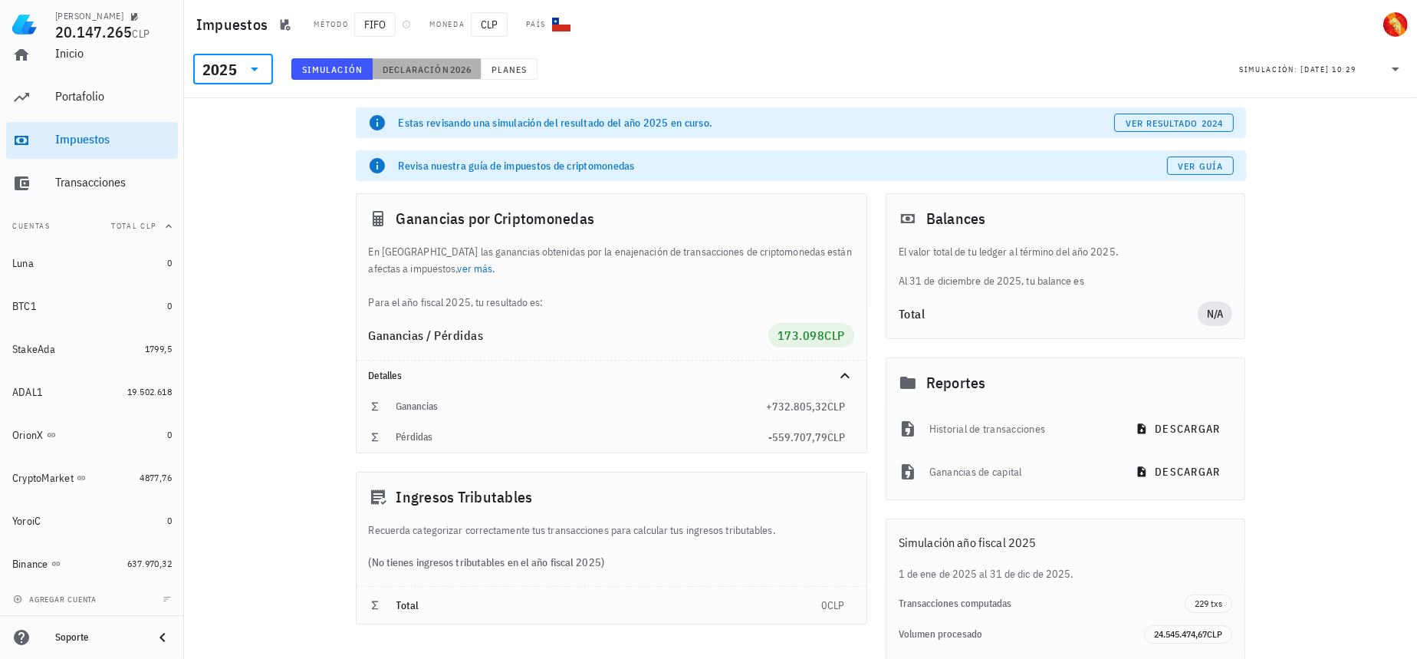
click at [411, 70] on span "Declaración" at bounding box center [415, 70] width 67 height 12
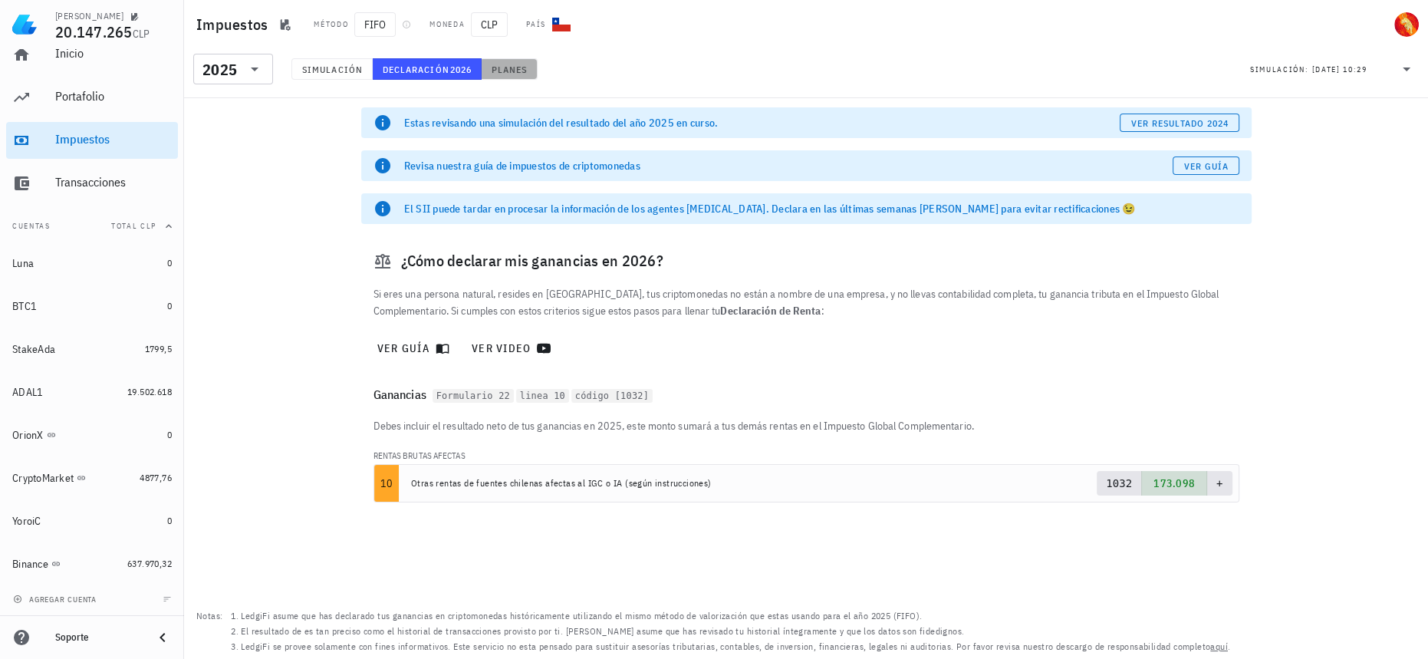
click at [529, 71] on button "Planes" at bounding box center [509, 68] width 56 height 21
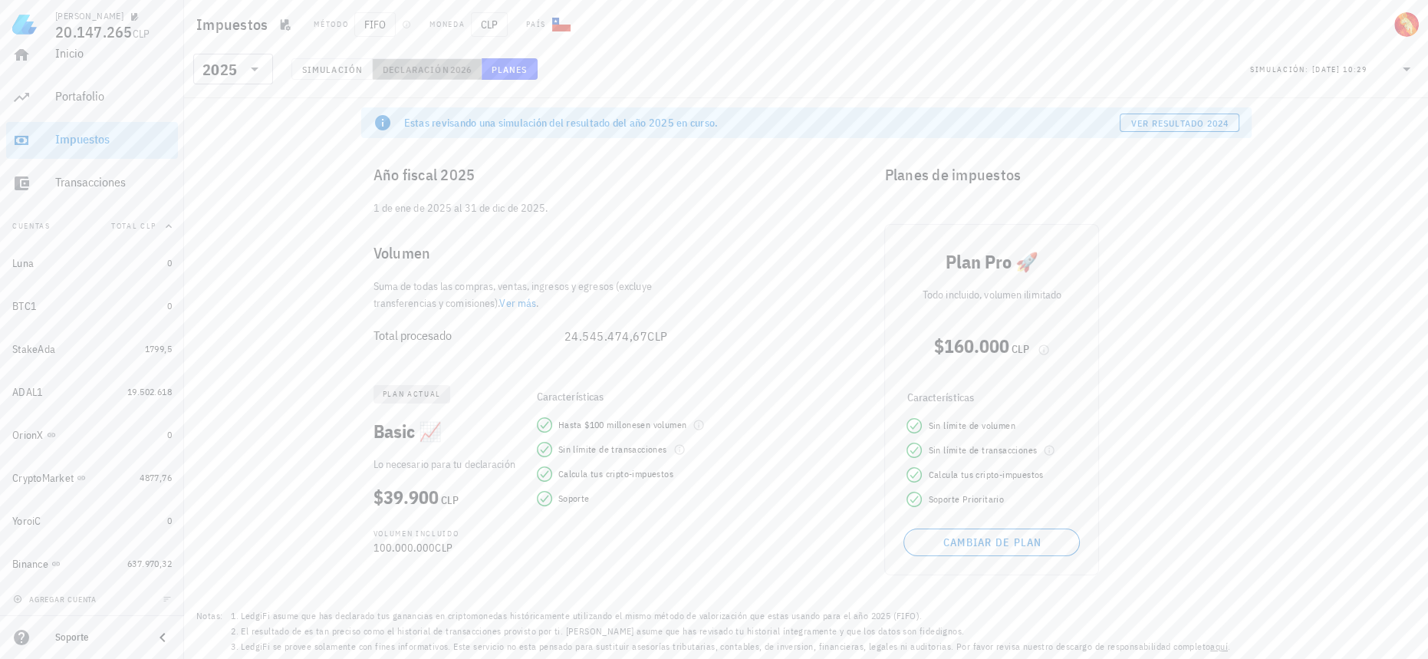
click at [458, 73] on span "2026" at bounding box center [460, 70] width 22 height 12
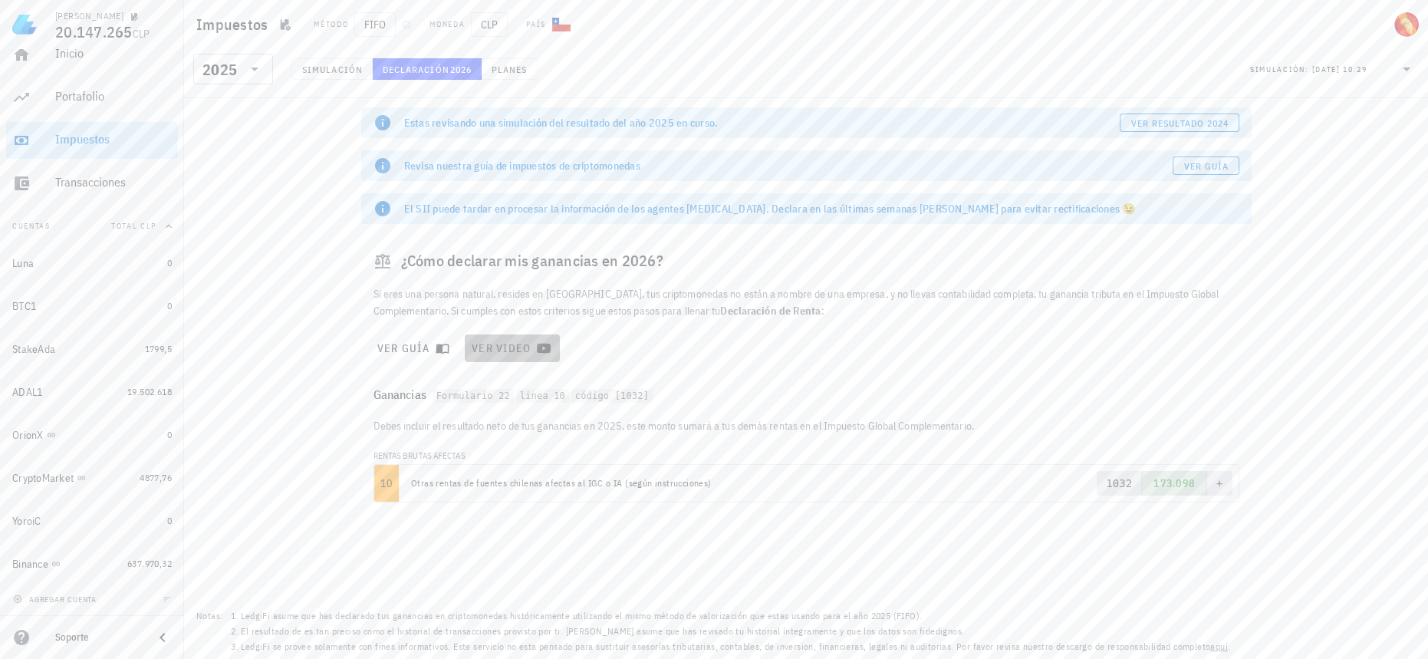
click at [495, 344] on span "ver video" at bounding box center [512, 348] width 83 height 14
click at [515, 67] on span "Planes" at bounding box center [509, 70] width 37 height 12
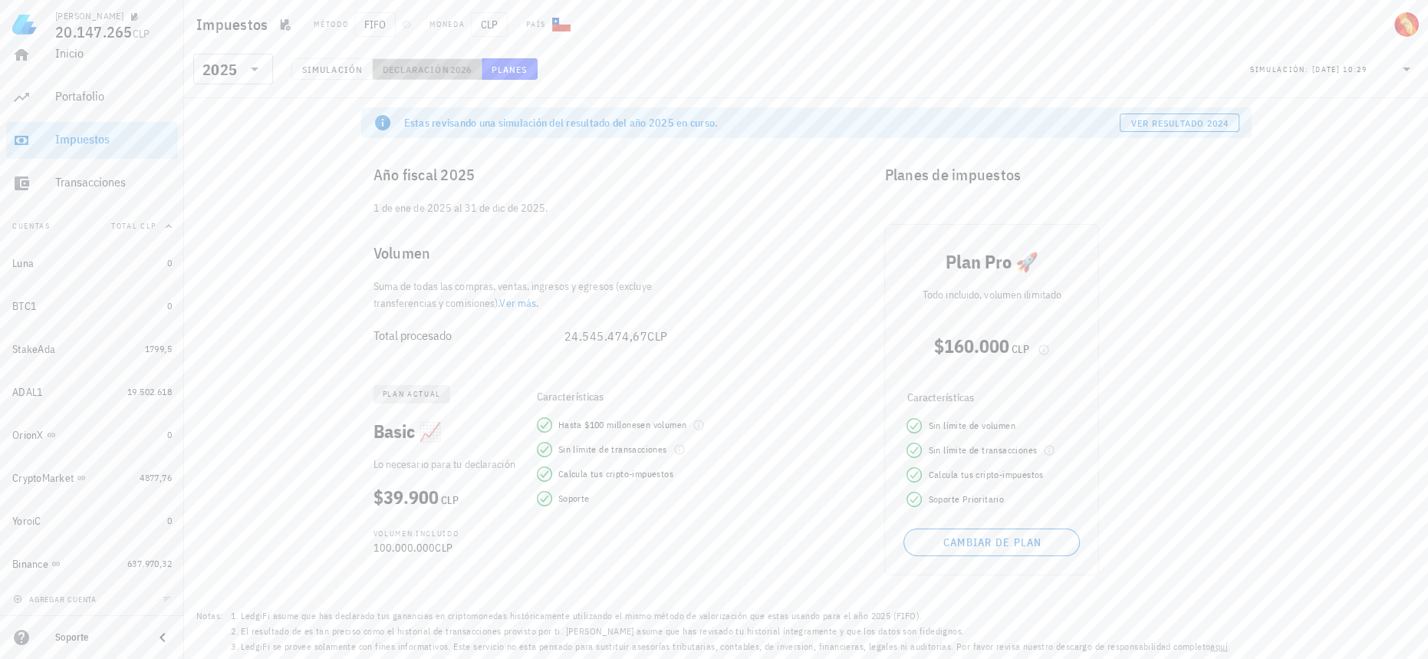
click at [449, 71] on span "2026" at bounding box center [460, 70] width 22 height 12
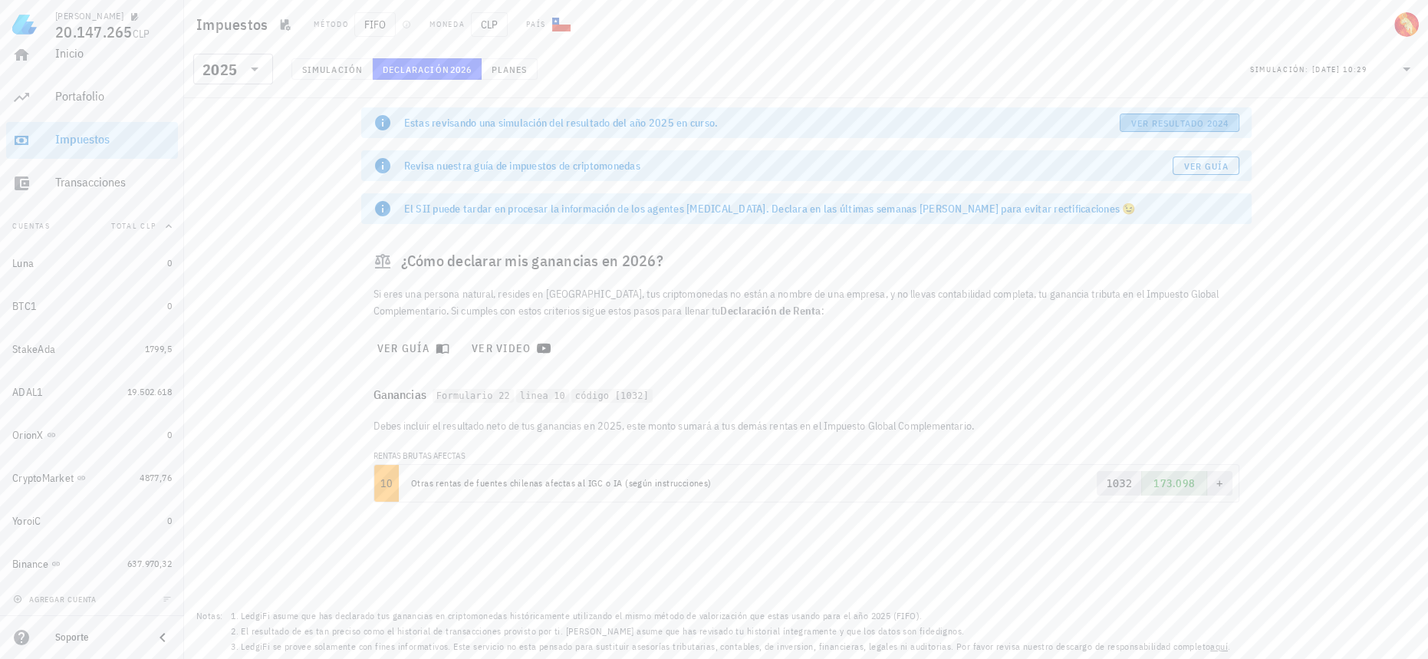
click at [1208, 120] on span "ver resultado 2024" at bounding box center [1179, 123] width 98 height 12
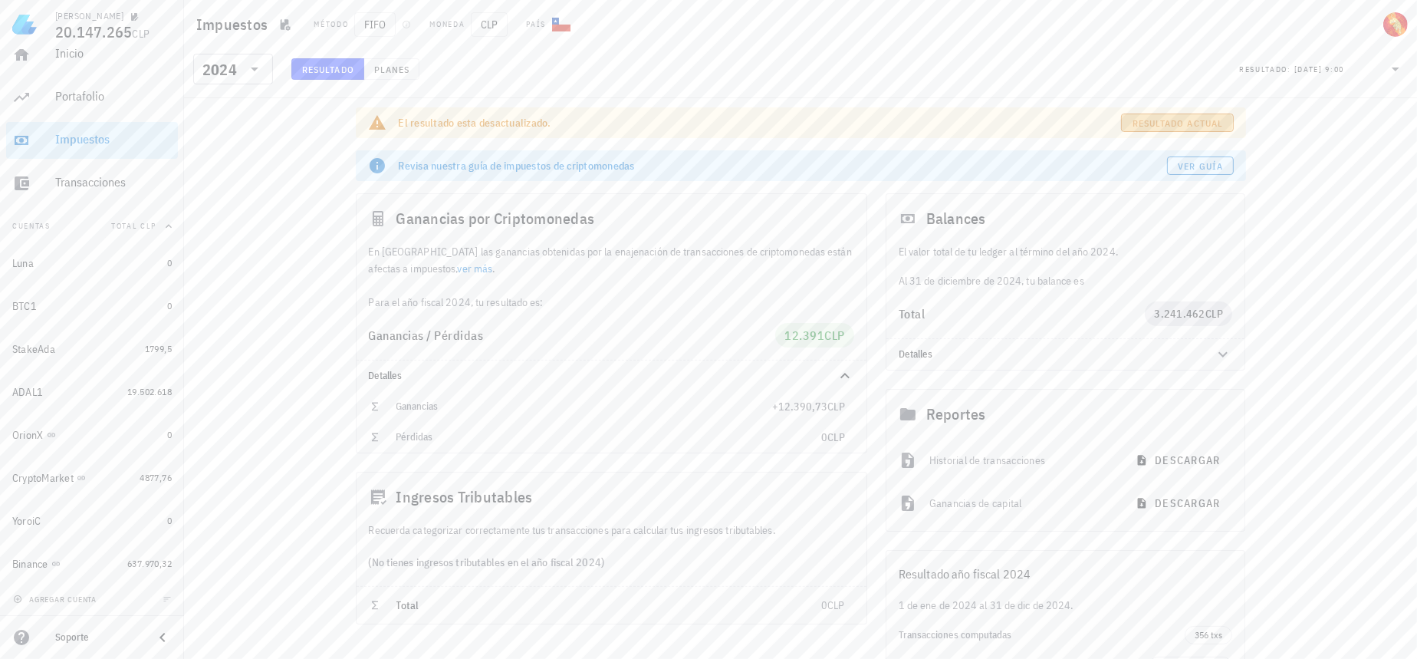
click at [1208, 120] on span "Resultado actual" at bounding box center [1177, 123] width 91 height 12
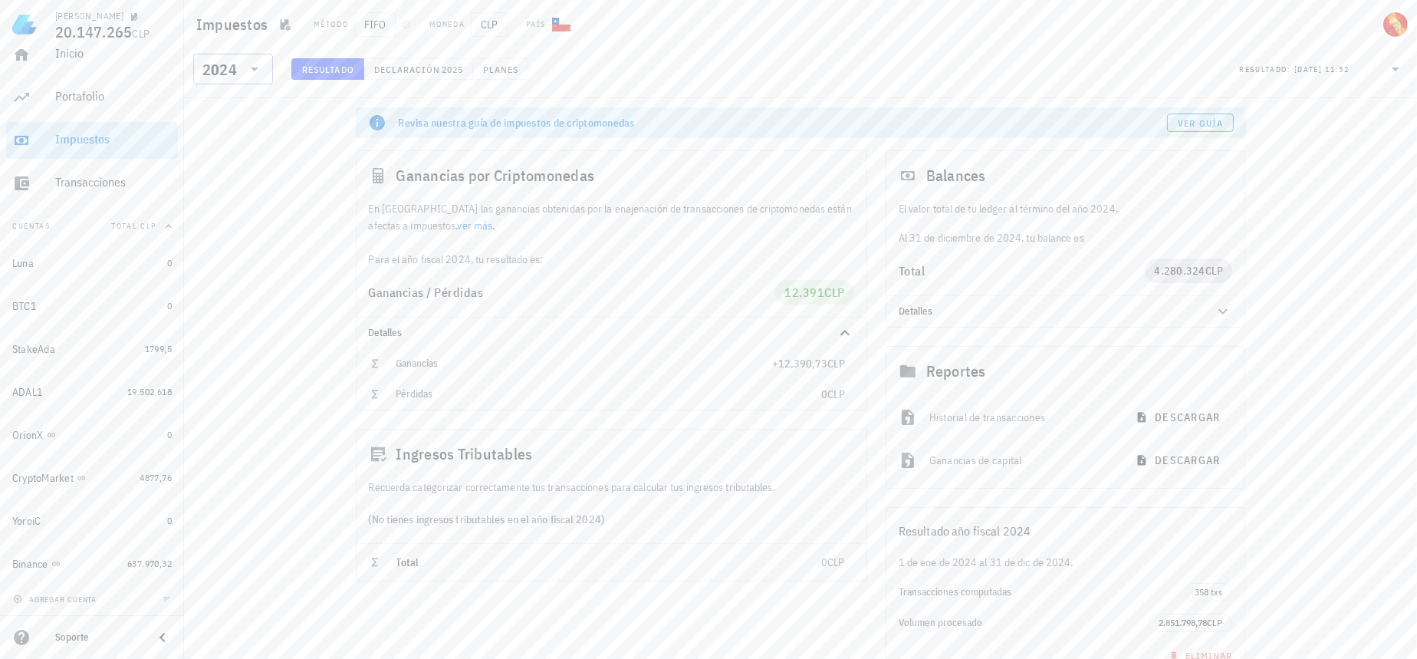
click at [224, 67] on div "2024" at bounding box center [219, 69] width 35 height 15
click at [243, 111] on div "2025" at bounding box center [232, 109] width 55 height 12
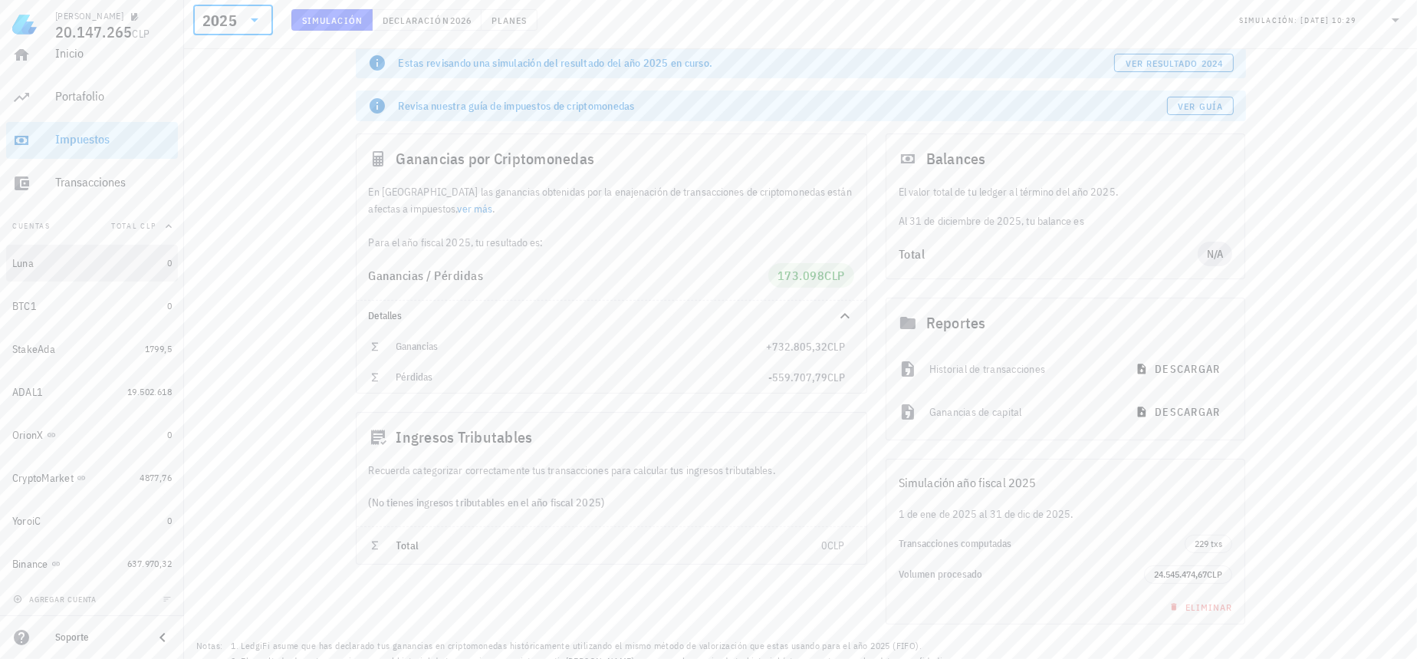
scroll to position [89, 0]
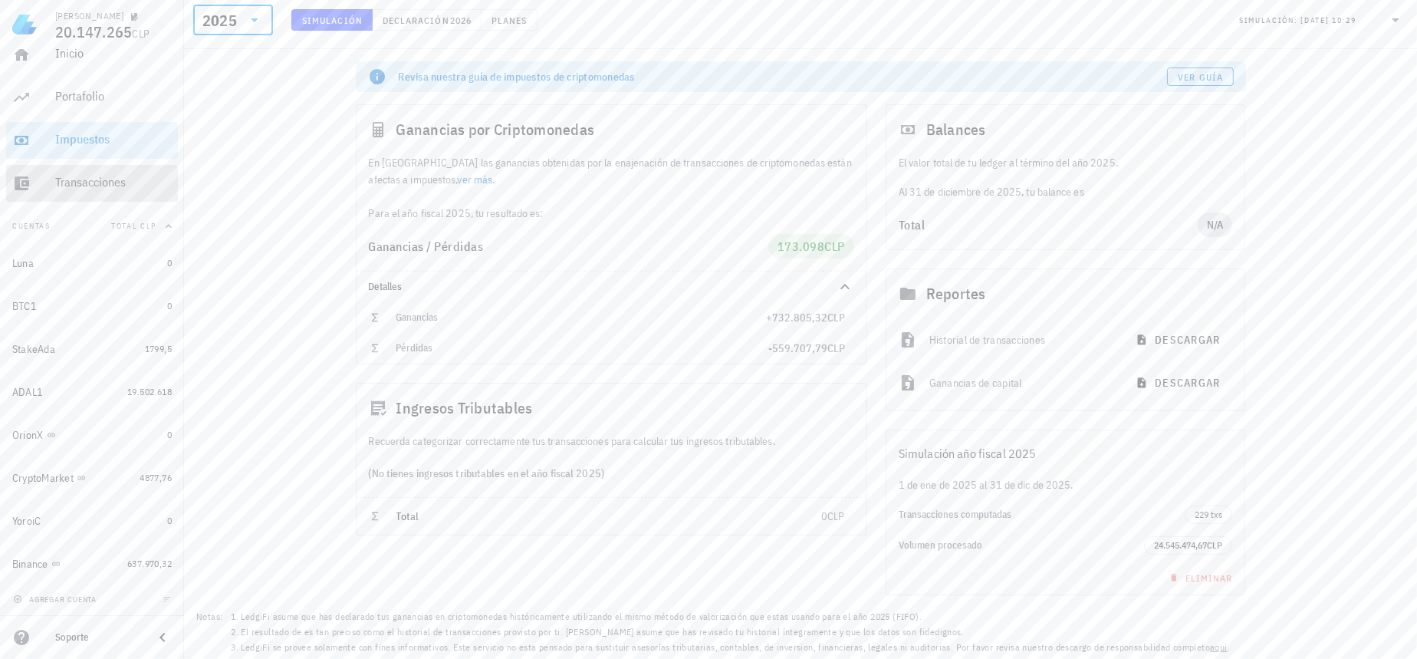
click at [104, 168] on div "Transacciones" at bounding box center [113, 183] width 117 height 35
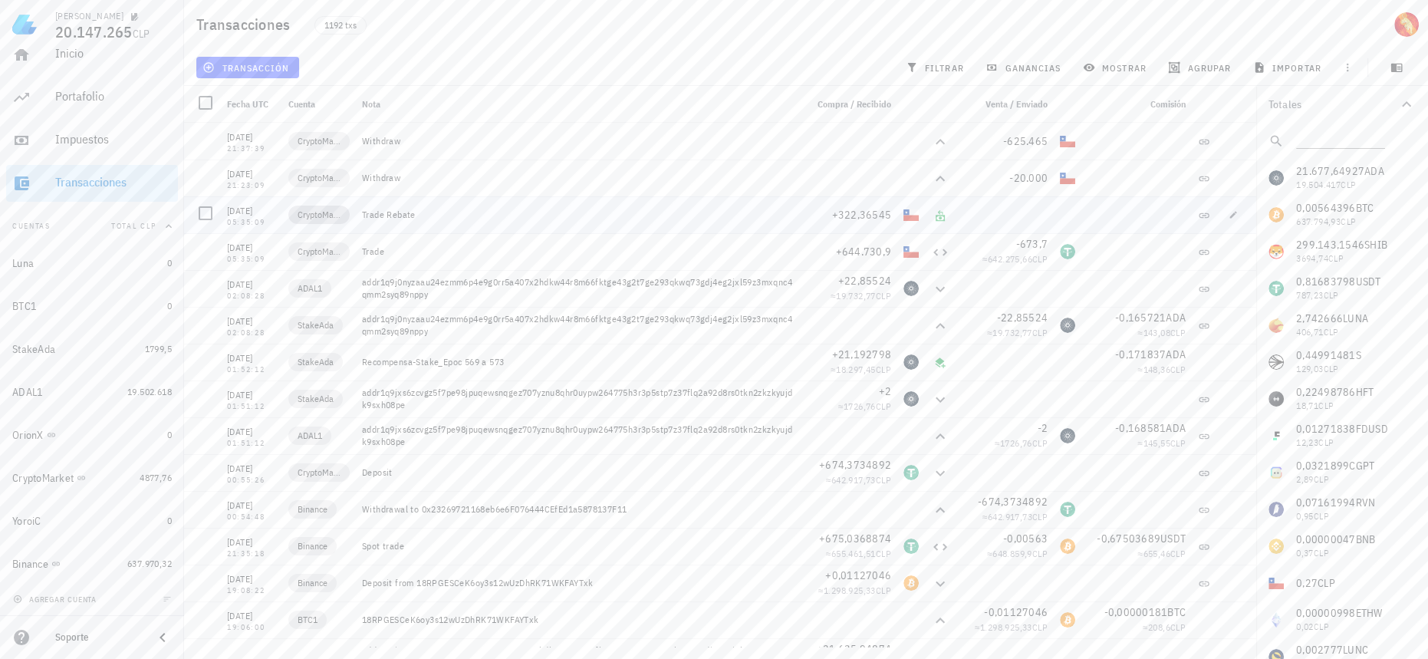
click at [320, 215] on span "CryptoMarket" at bounding box center [318, 214] width 43 height 15
click at [1011, 66] on span "ganancias" at bounding box center [1024, 67] width 72 height 12
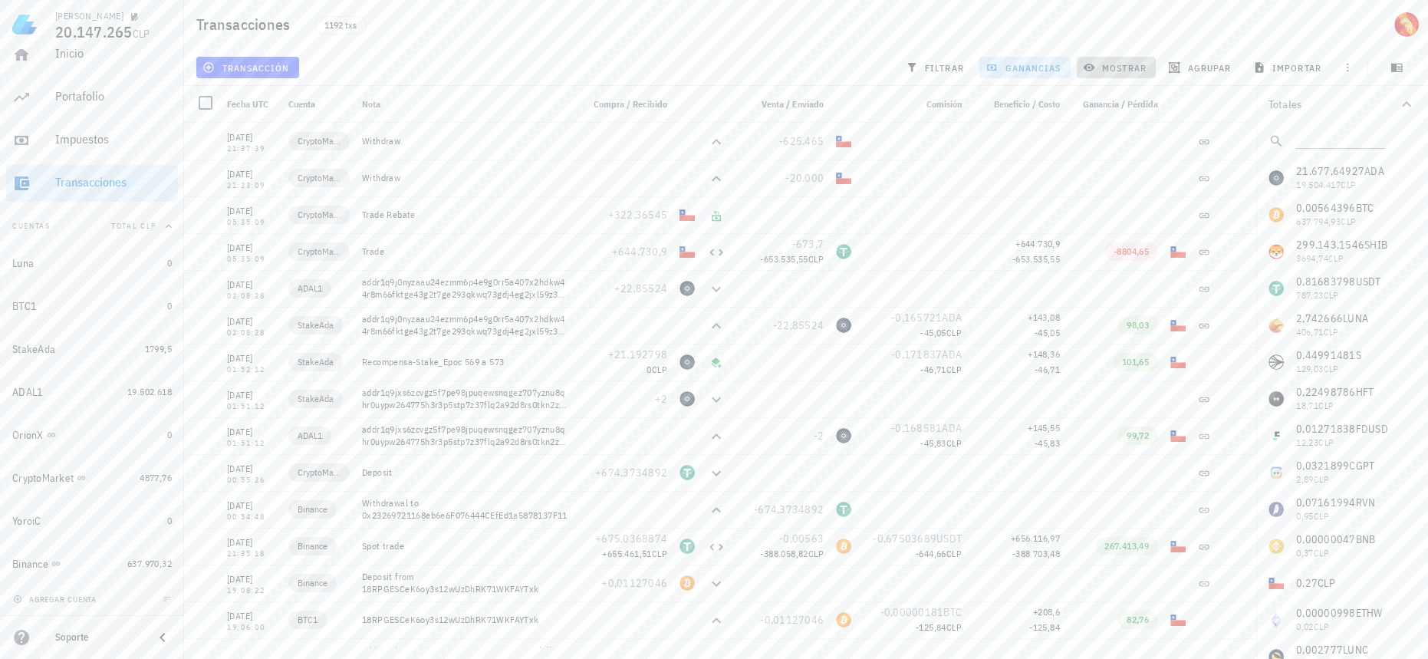
click at [1109, 63] on span "mostrar" at bounding box center [1116, 67] width 61 height 12
click at [945, 73] on span "filtrar" at bounding box center [936, 67] width 55 height 12
click at [146, 100] on div "Portafolio" at bounding box center [113, 96] width 117 height 15
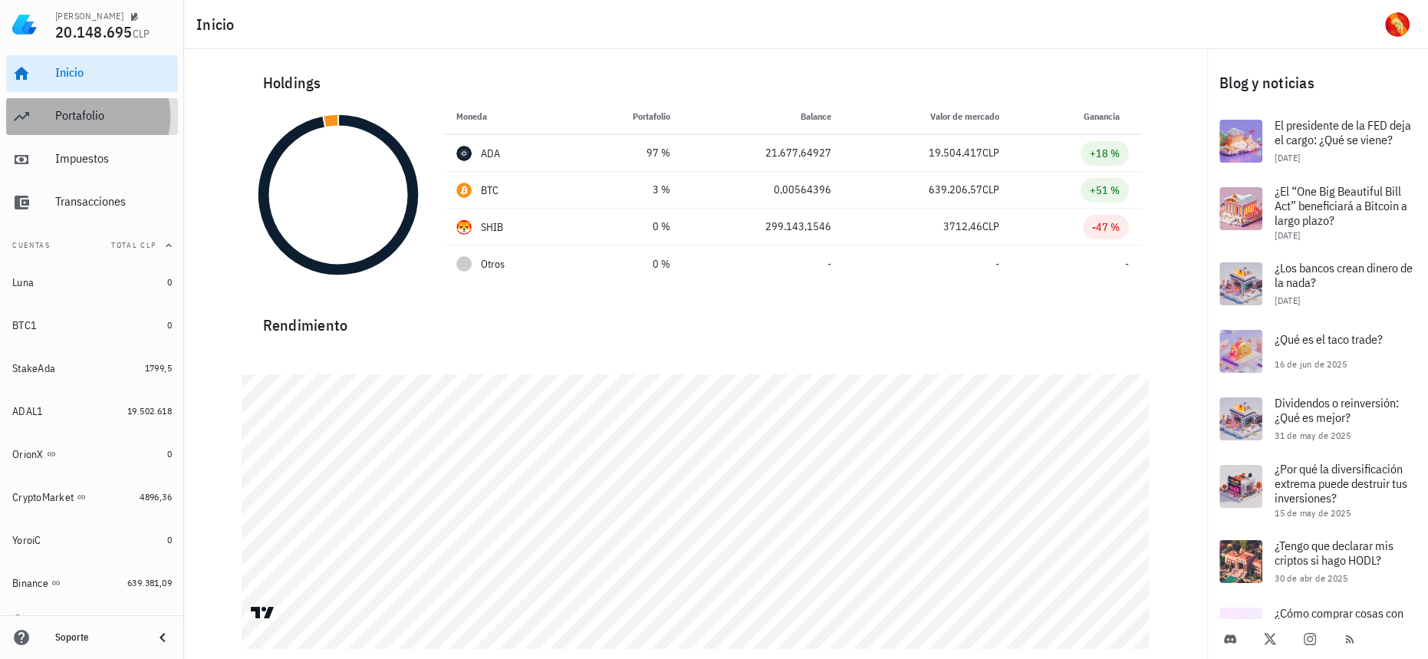
click at [126, 127] on div "Portafolio" at bounding box center [113, 116] width 117 height 35
